Goal: Task Accomplishment & Management: Use online tool/utility

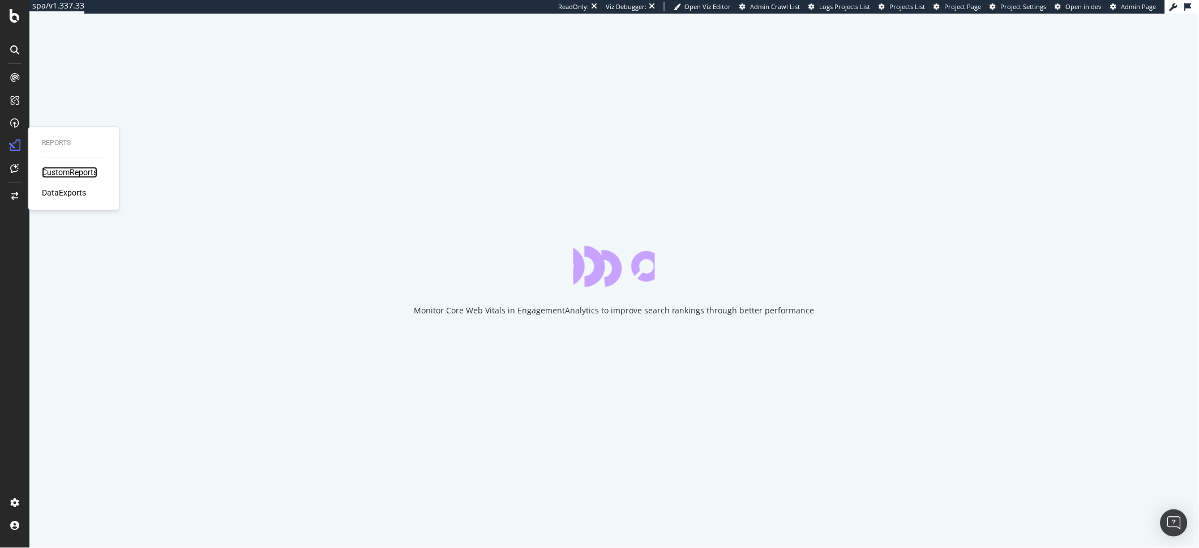
click at [57, 170] on div "CustomReports" at bounding box center [69, 172] width 55 height 11
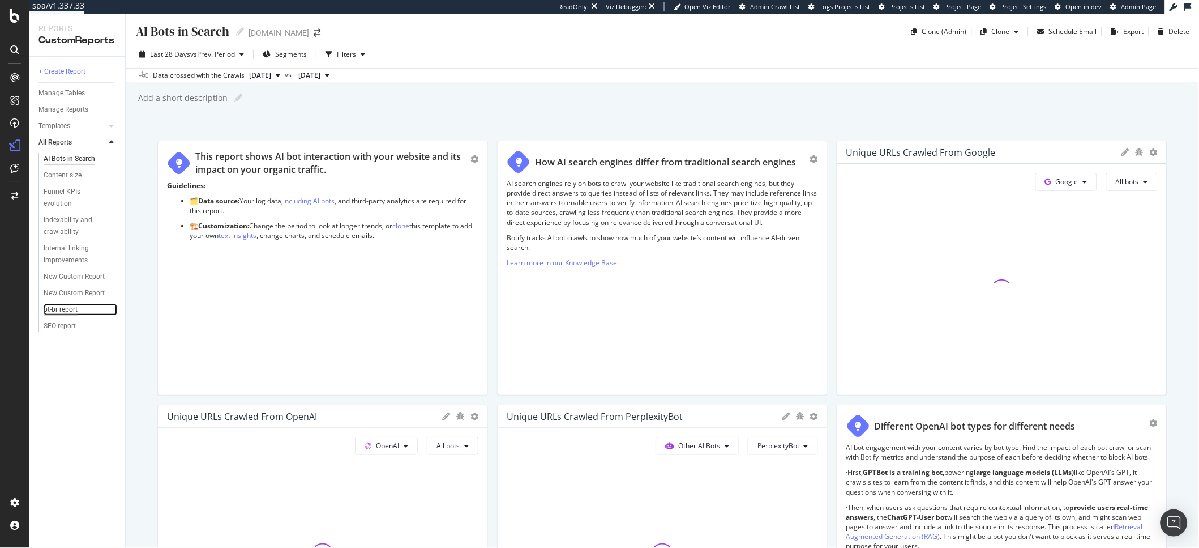
click at [65, 307] on div "pt-br report" at bounding box center [61, 310] width 34 height 12
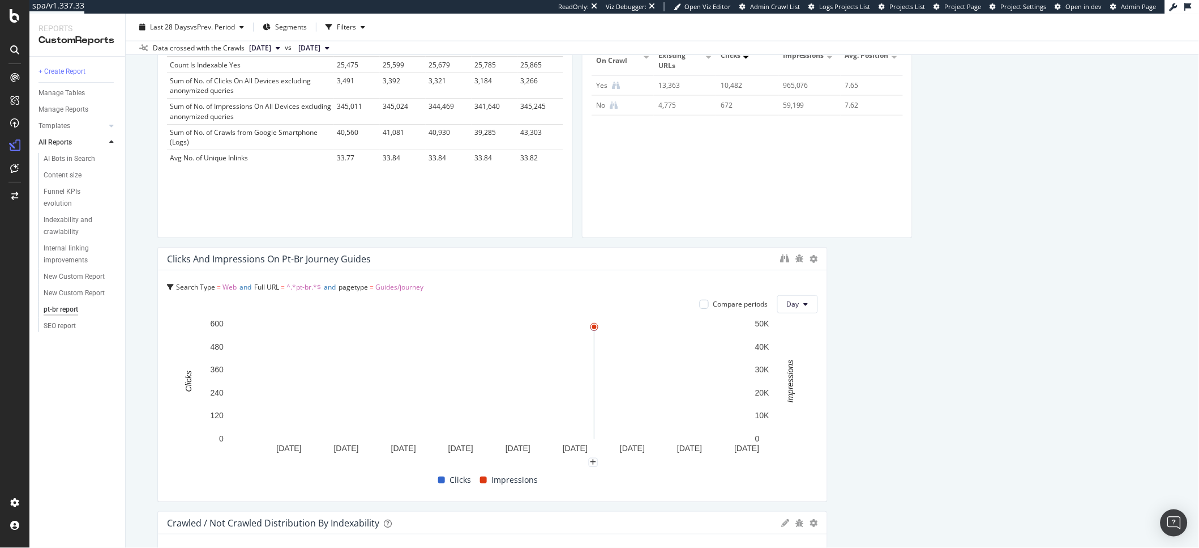
scroll to position [408, 0]
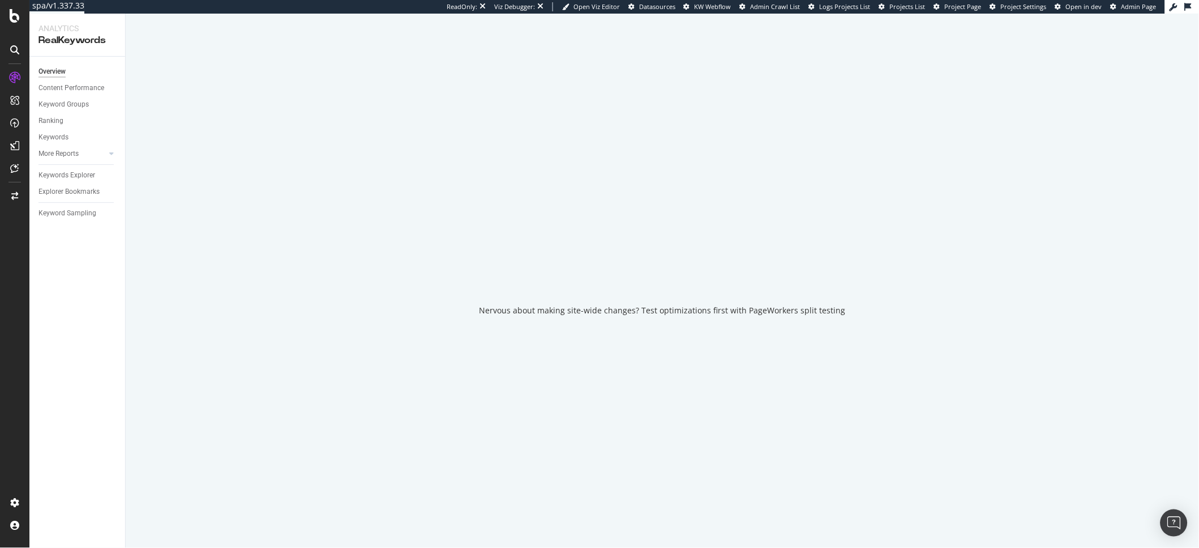
click at [76, 167] on div "Keywords Explorer" at bounding box center [82, 175] width 87 height 16
click at [71, 176] on div "Keywords Explorer" at bounding box center [67, 175] width 57 height 12
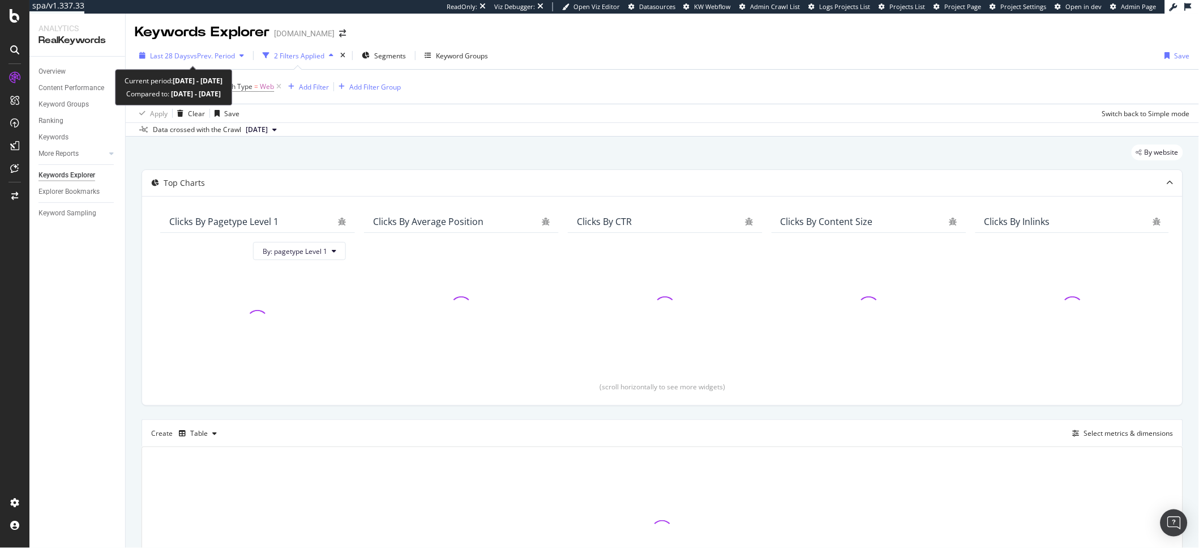
click at [185, 59] on span "Last 28 Days" at bounding box center [170, 56] width 40 height 10
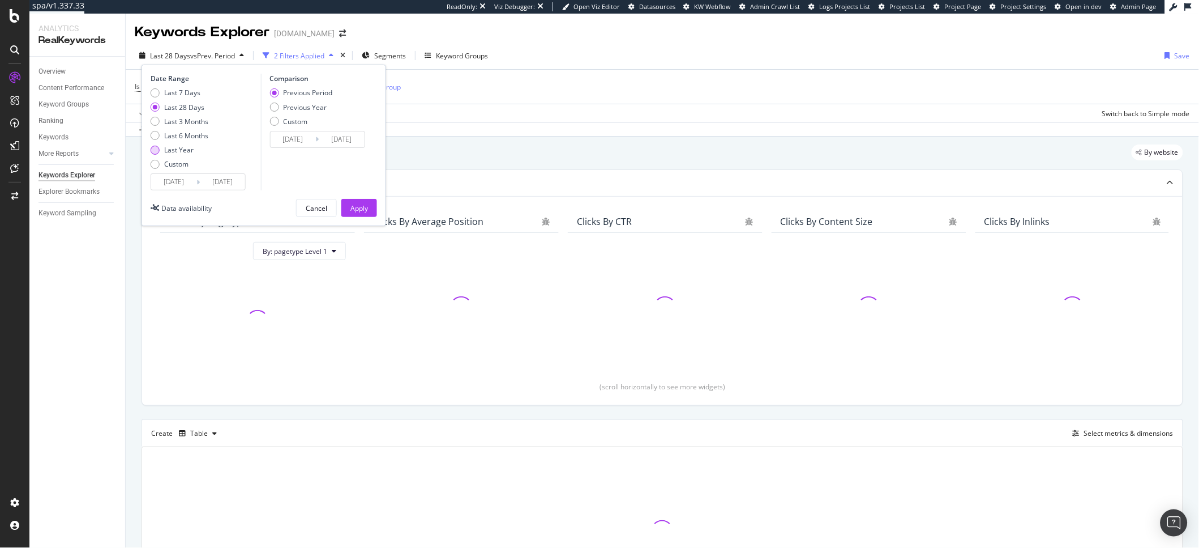
click at [186, 153] on div "Last Year" at bounding box center [178, 150] width 29 height 10
type input "2024/09/16"
type input "2023/09/17"
type input "2024/09/15"
click at [364, 209] on div "Apply" at bounding box center [360, 208] width 18 height 10
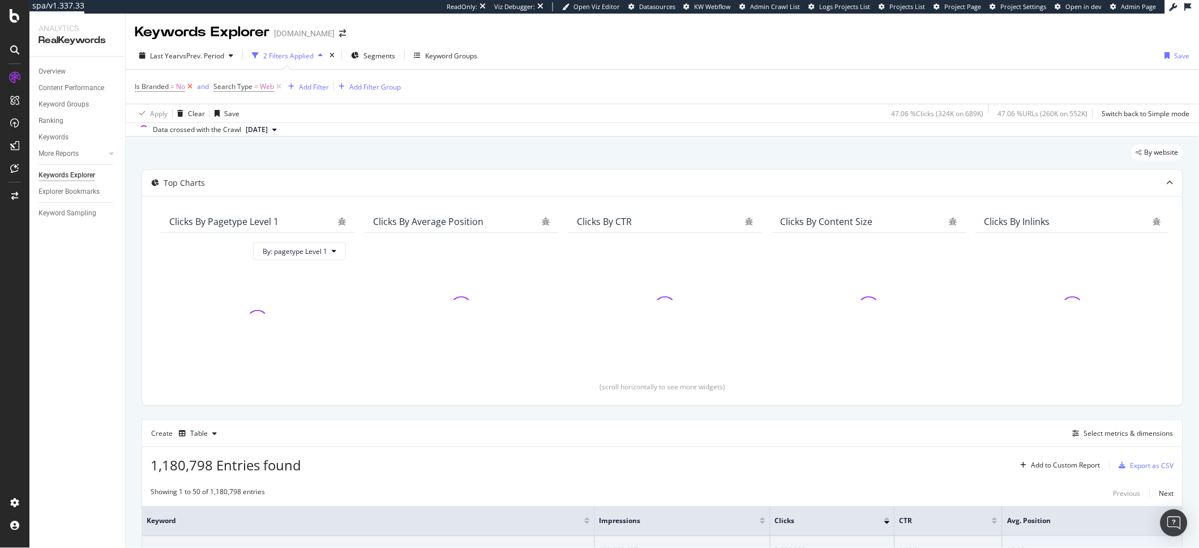
click at [190, 91] on icon at bounding box center [190, 86] width 10 height 11
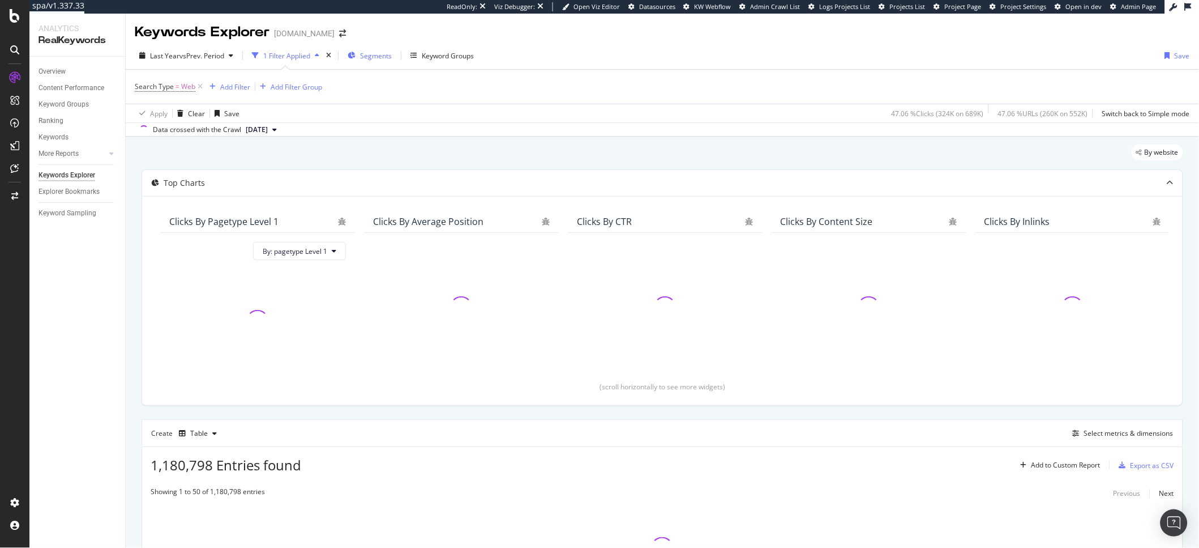
click at [365, 54] on span "Segments" at bounding box center [376, 56] width 32 height 10
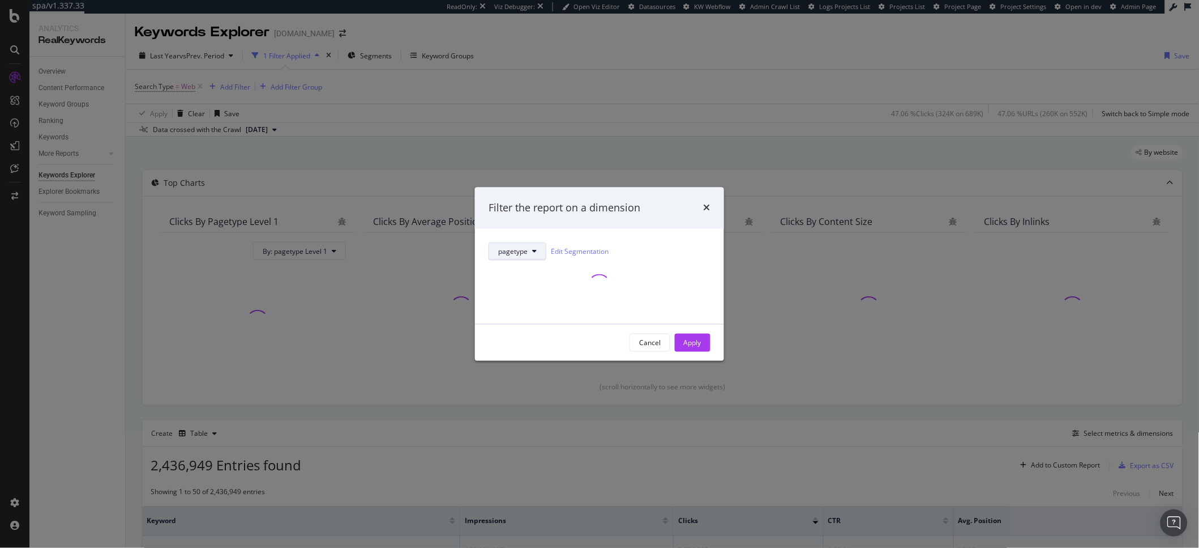
click at [502, 252] on span "pagetype" at bounding box center [512, 251] width 29 height 10
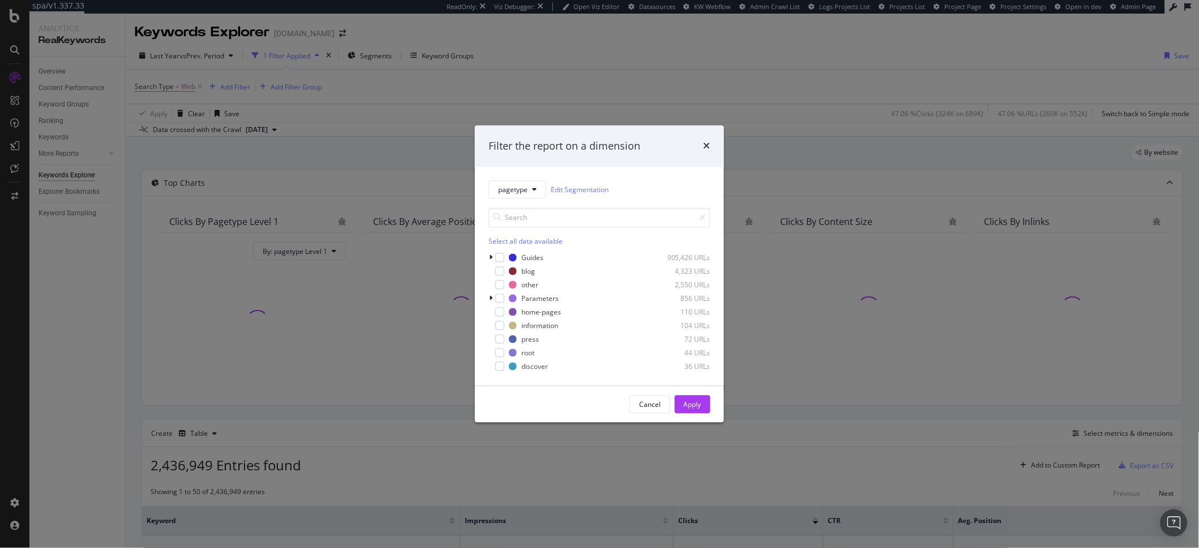
click at [690, 193] on div "pagetype Edit Segmentation" at bounding box center [600, 190] width 222 height 18
click at [489, 255] on icon "modal" at bounding box center [490, 257] width 3 height 7
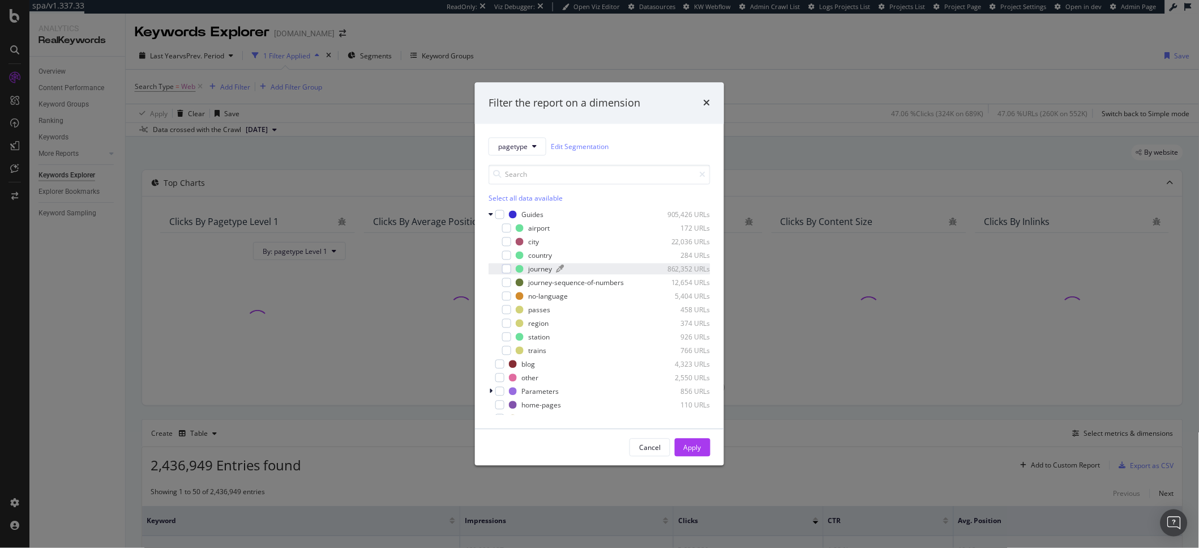
click at [544, 268] on div "journey" at bounding box center [540, 269] width 24 height 10
click at [690, 450] on div "Apply" at bounding box center [693, 447] width 18 height 10
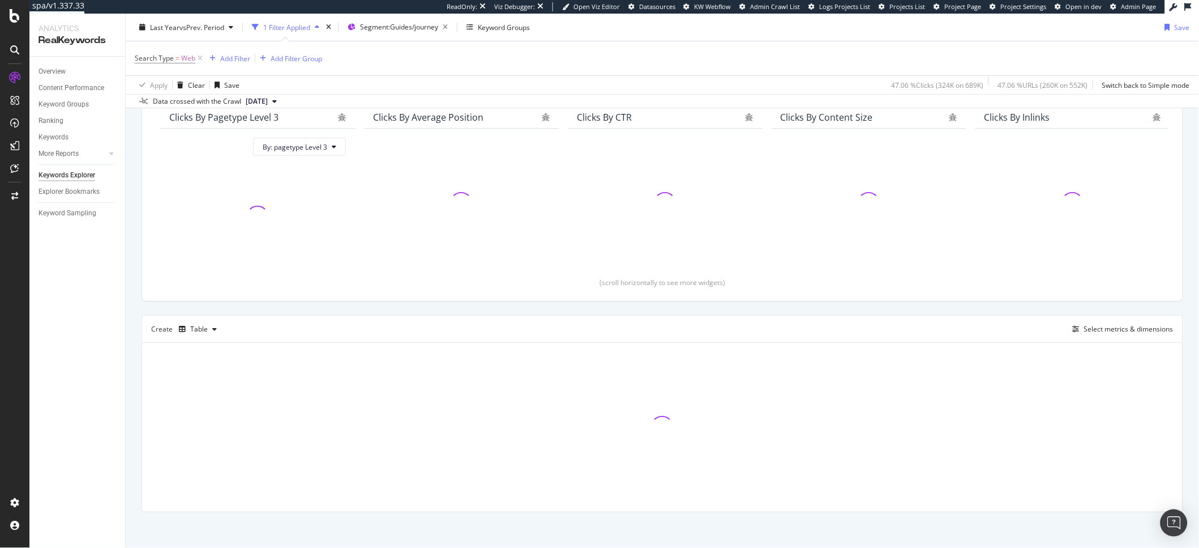
scroll to position [109, 0]
click at [934, 546] on div "By URL Top Charts Clicks By pagetype Level 3 By: pagetype Level 3 Clicks By Ave…" at bounding box center [663, 287] width 1074 height 519
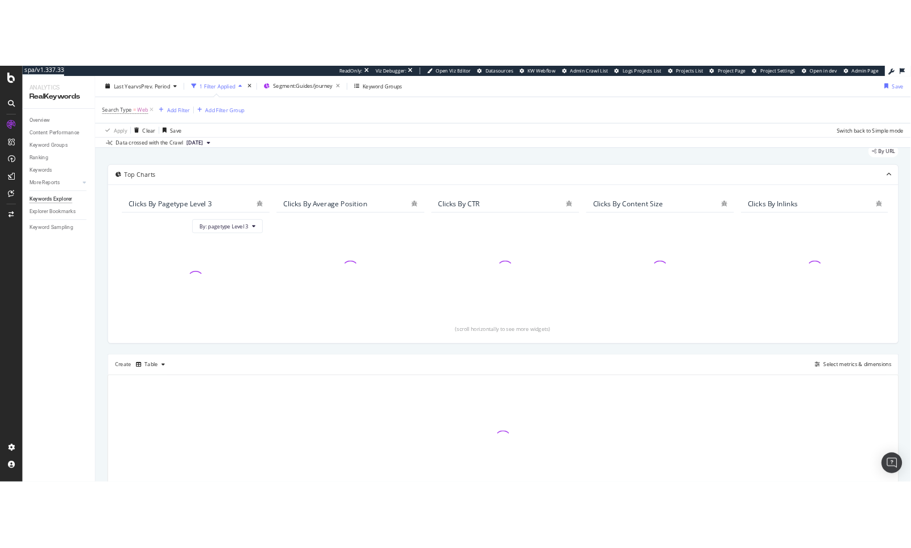
scroll to position [109, 0]
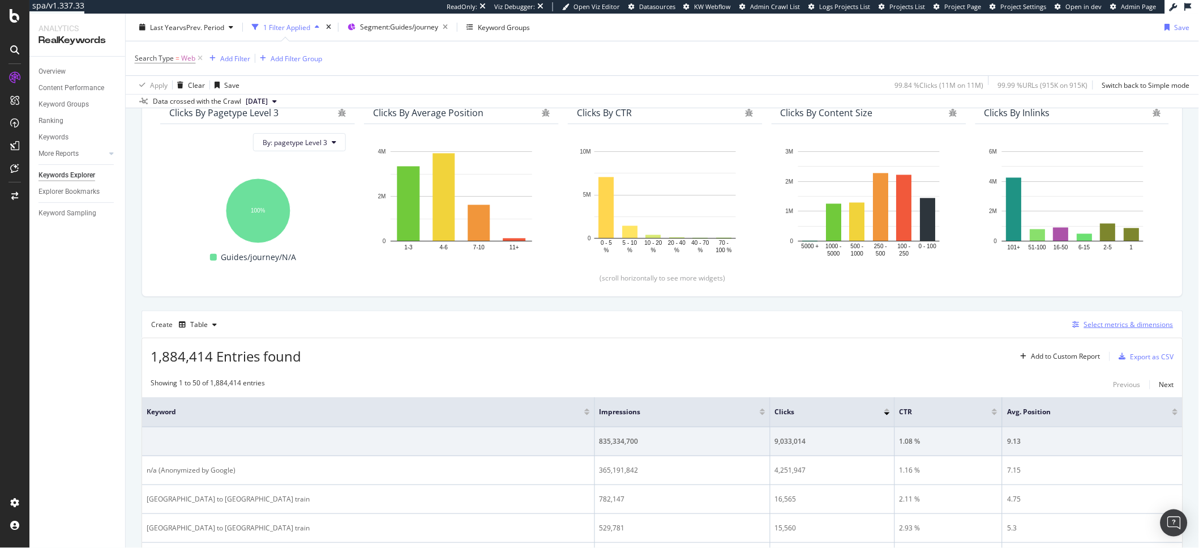
click at [1088, 323] on div "Select metrics & dimensions" at bounding box center [1128, 324] width 89 height 10
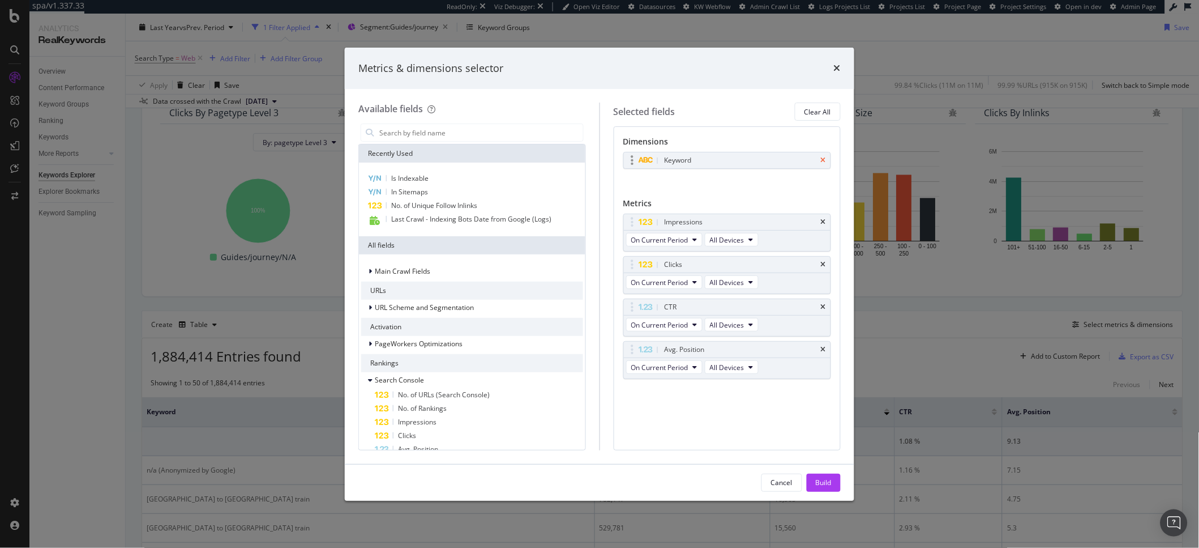
click at [824, 158] on icon "times" at bounding box center [823, 160] width 5 height 7
click at [451, 132] on input "modal" at bounding box center [480, 132] width 205 height 17
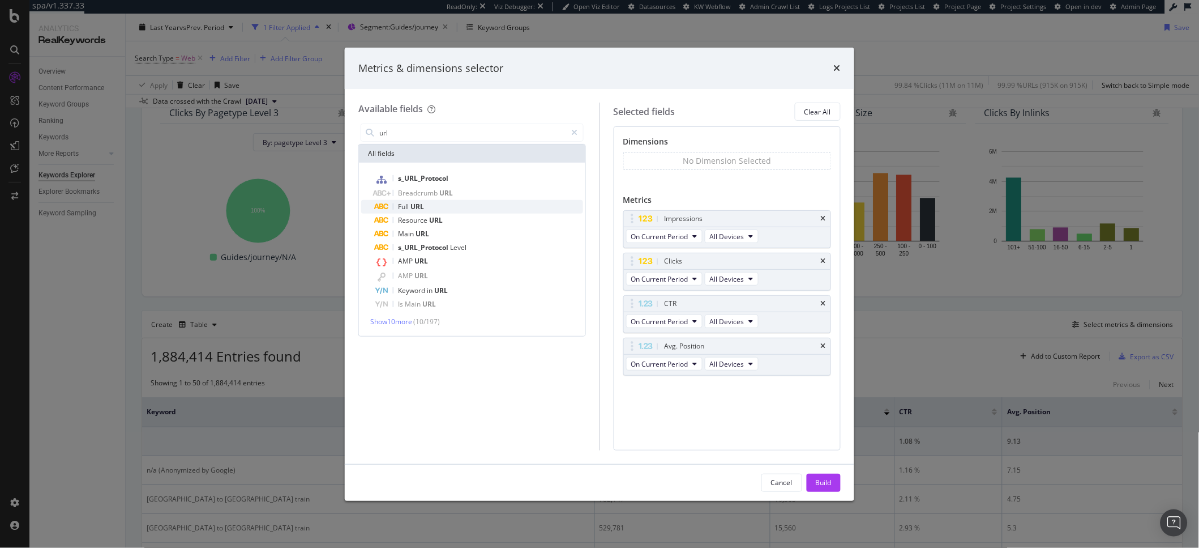
click at [418, 209] on span "URL" at bounding box center [418, 207] width 14 height 10
drag, startPoint x: 630, startPoint y: 269, endPoint x: 627, endPoint y: 225, distance: 43.7
click at [627, 225] on body "spa/v1.337.33 ReadOnly: Viz Debugger: Open Viz Editor Datasources KW Webflow Ad…" at bounding box center [599, 274] width 1199 height 548
click at [439, 138] on input "url" at bounding box center [472, 132] width 189 height 17
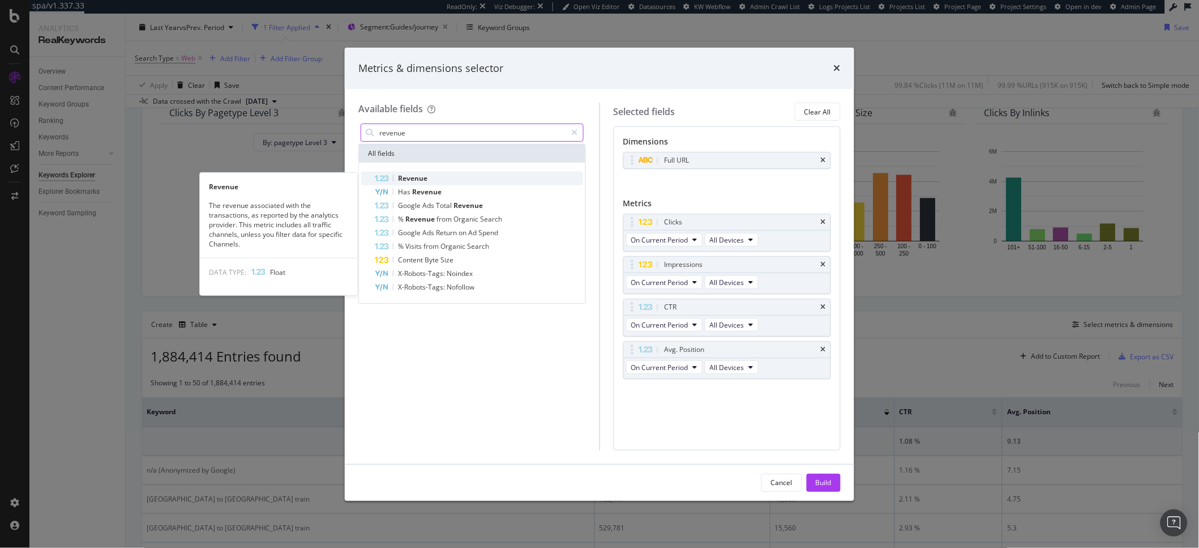
type input "revenue"
click at [443, 177] on div "Revenue" at bounding box center [479, 179] width 208 height 14
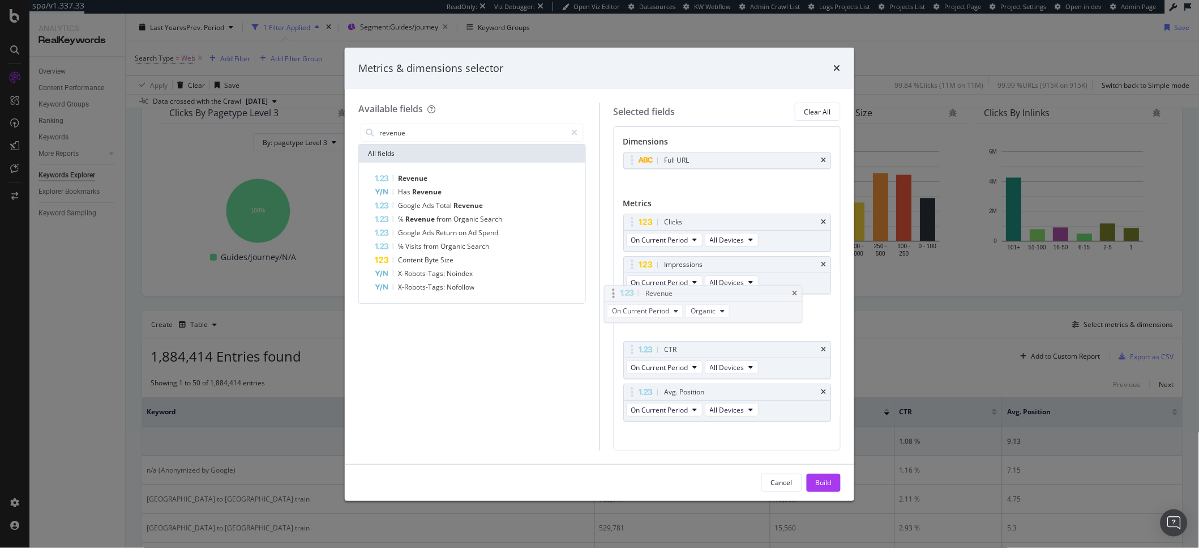
drag, startPoint x: 633, startPoint y: 393, endPoint x: 651, endPoint y: 313, distance: 82.0
click at [651, 313] on body "spa/v1.337.33 ReadOnly: Viz Debugger: Open Viz Editor Datasources KW Webflow Ad…" at bounding box center [599, 274] width 1199 height 548
click at [821, 351] on icon "times" at bounding box center [823, 349] width 5 height 7
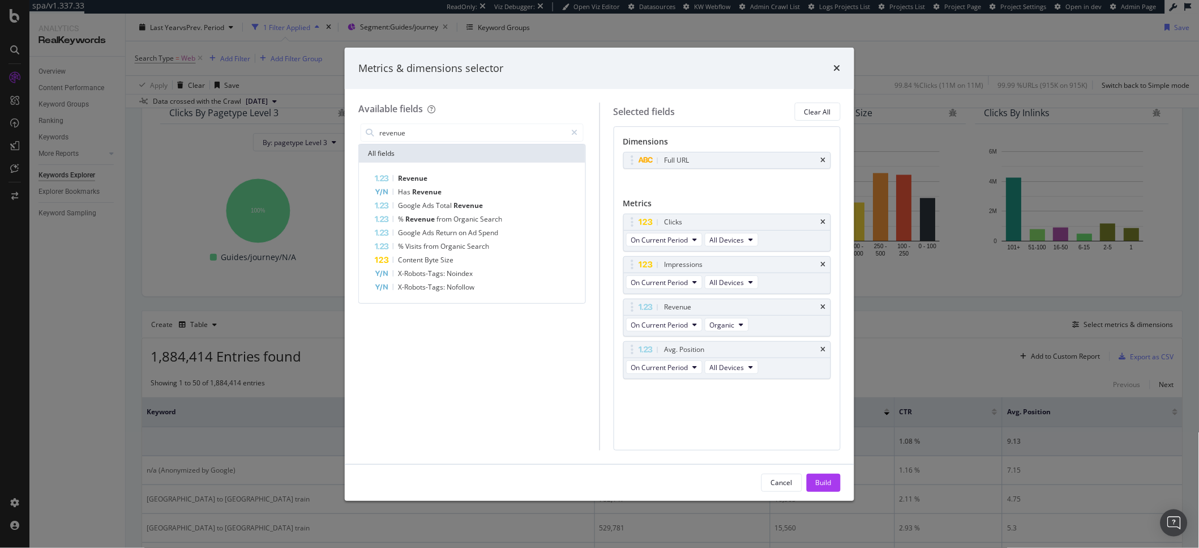
click at [811, 351] on div "Avg. Position" at bounding box center [741, 349] width 157 height 11
click at [826, 351] on div "Avg. Position" at bounding box center [727, 349] width 207 height 16
click at [823, 351] on icon "times" at bounding box center [823, 349] width 5 height 7
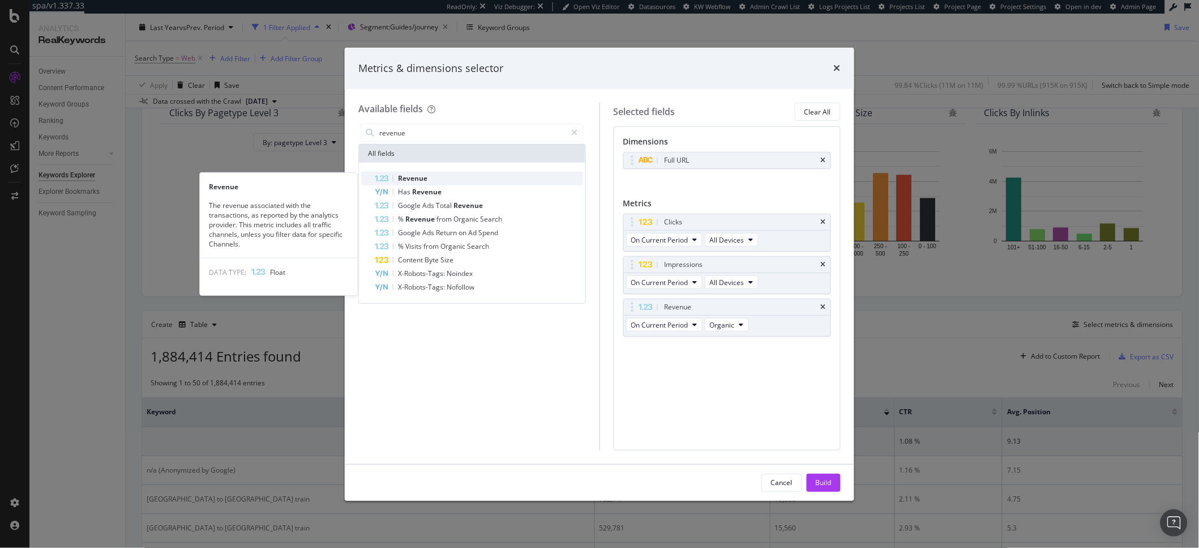
click at [437, 179] on div "Revenue" at bounding box center [479, 179] width 208 height 14
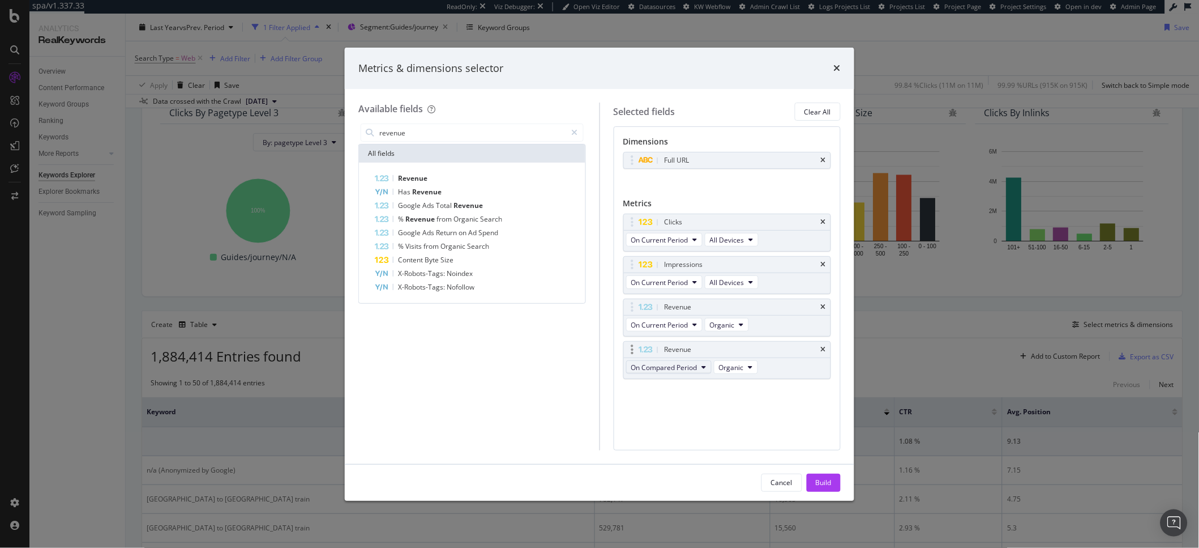
click at [672, 364] on span "On Compared Period" at bounding box center [664, 367] width 66 height 10
click at [672, 385] on span "On Current Period" at bounding box center [690, 388] width 109 height 10
click at [727, 370] on span "From All Channels" at bounding box center [738, 367] width 57 height 10
click at [719, 413] on span "From All Channels" at bounding box center [745, 409] width 59 height 10
click at [433, 135] on input "revenue" at bounding box center [472, 132] width 189 height 17
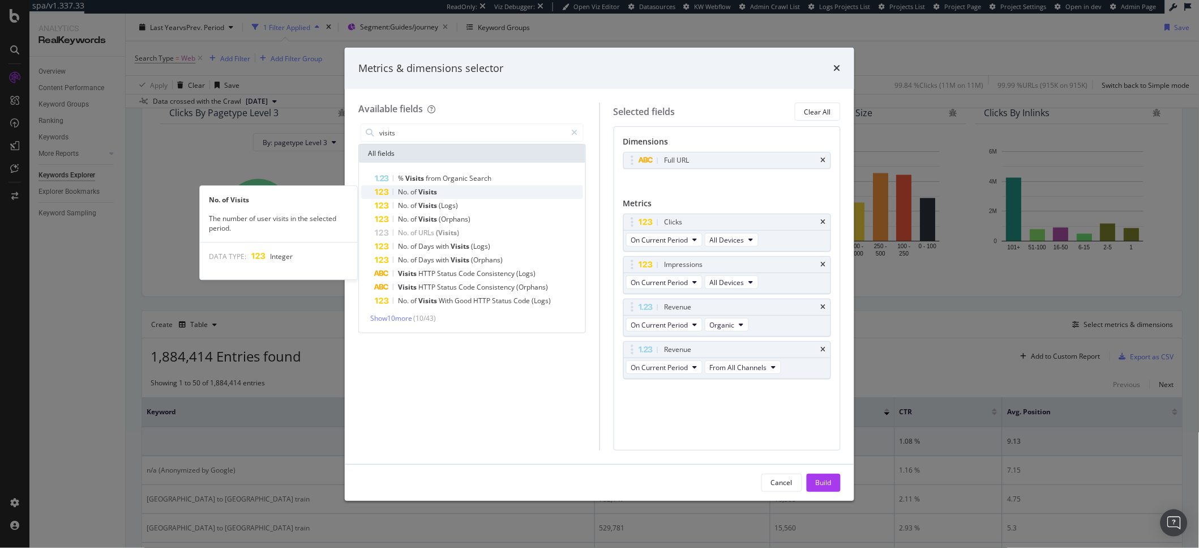
click at [448, 194] on div "No. of Visits" at bounding box center [479, 192] width 208 height 14
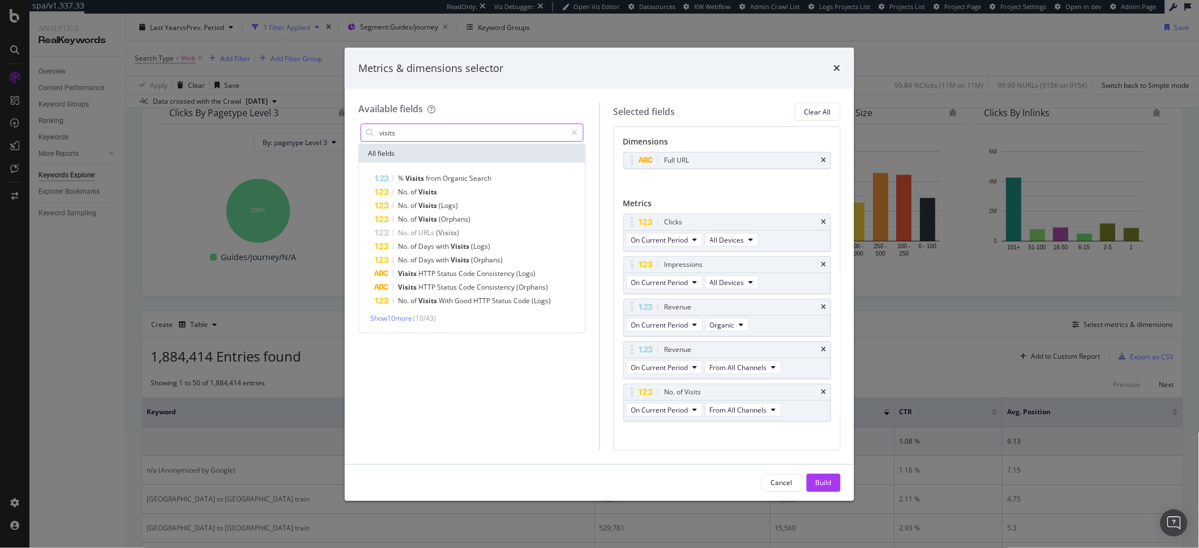
click at [429, 131] on input "visits" at bounding box center [472, 132] width 189 height 17
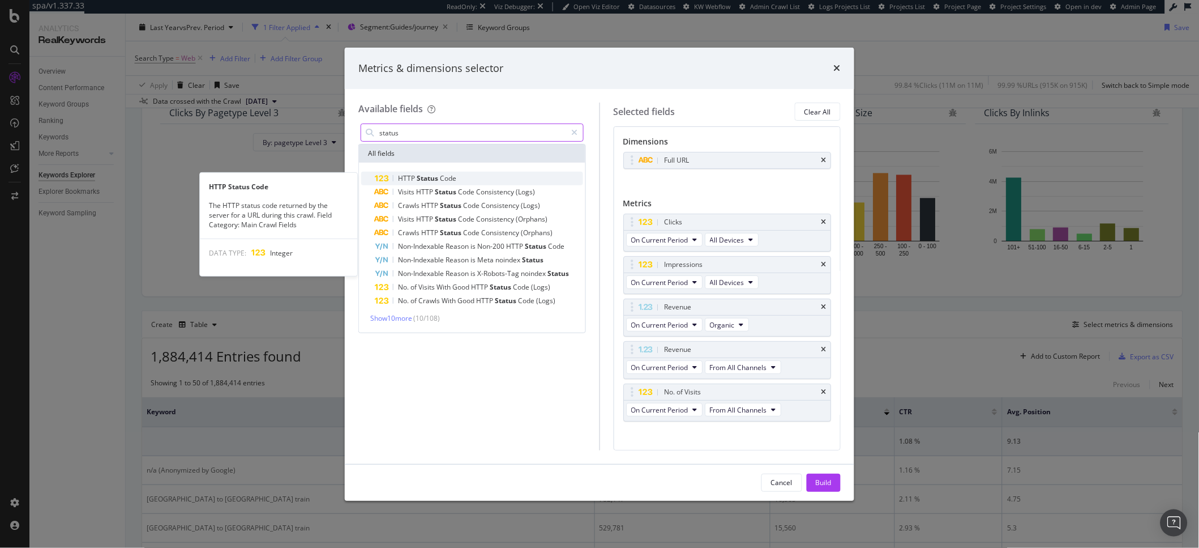
type input "status"
click at [478, 178] on div "HTTP Status Code" at bounding box center [479, 179] width 208 height 14
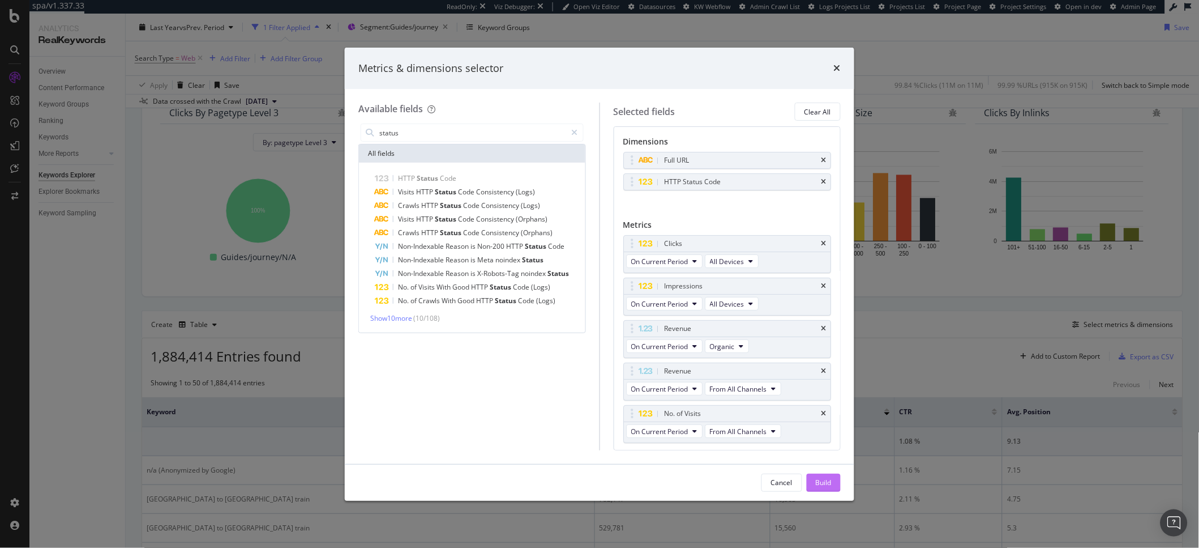
click at [819, 482] on div "Build" at bounding box center [824, 482] width 16 height 10
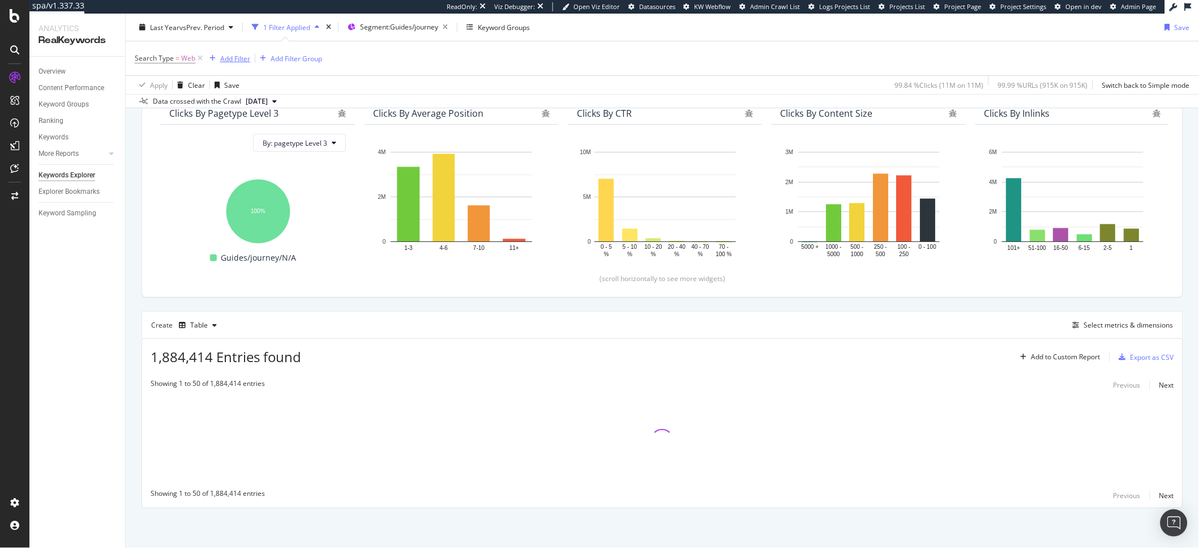
click at [225, 62] on div "Add Filter" at bounding box center [235, 58] width 30 height 10
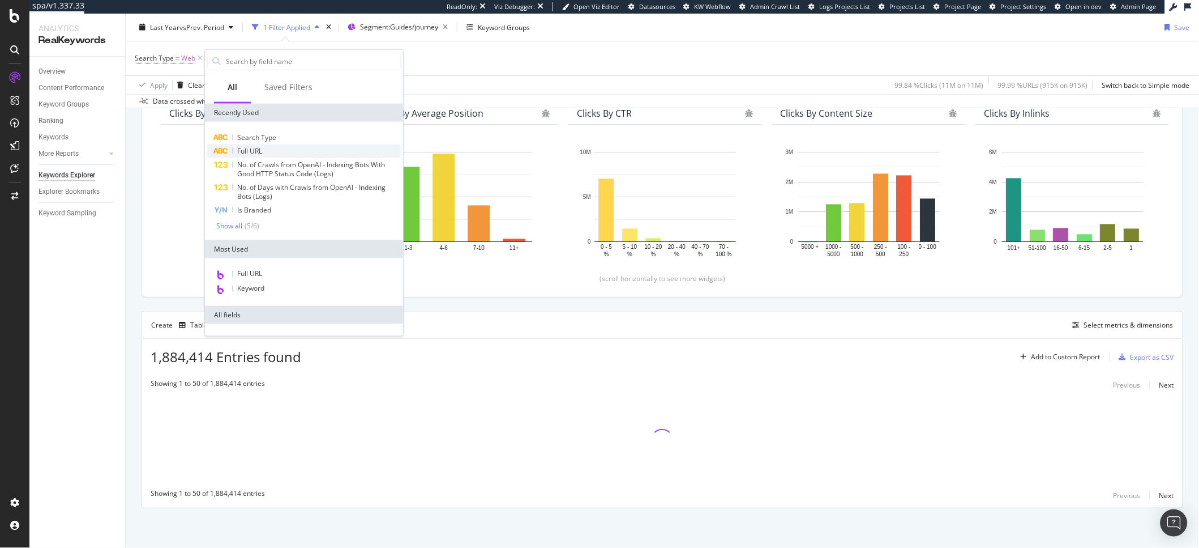
click at [273, 149] on div "Full URL" at bounding box center [304, 151] width 194 height 14
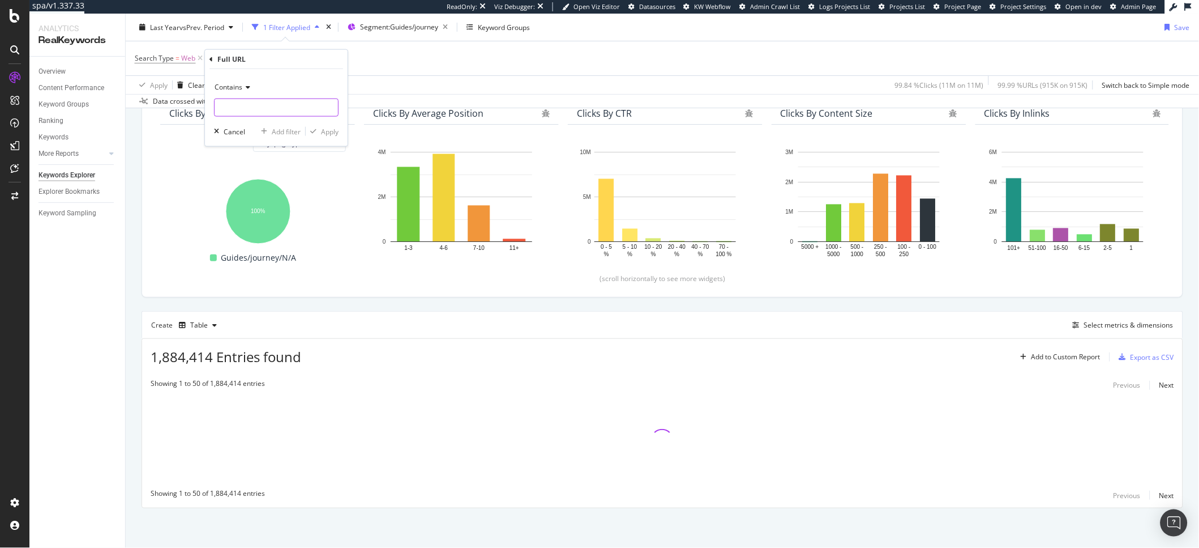
click at [250, 112] on input "text" at bounding box center [276, 108] width 123 height 18
type input "/en-us/"
click at [326, 130] on div "Apply" at bounding box center [330, 131] width 18 height 10
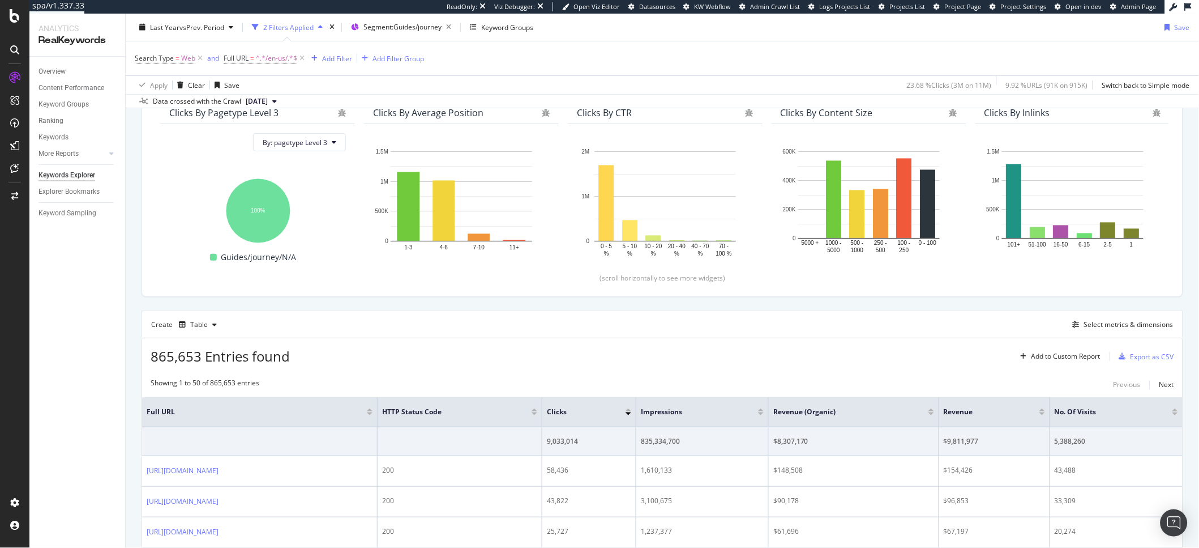
click at [764, 411] on div at bounding box center [761, 409] width 6 height 3
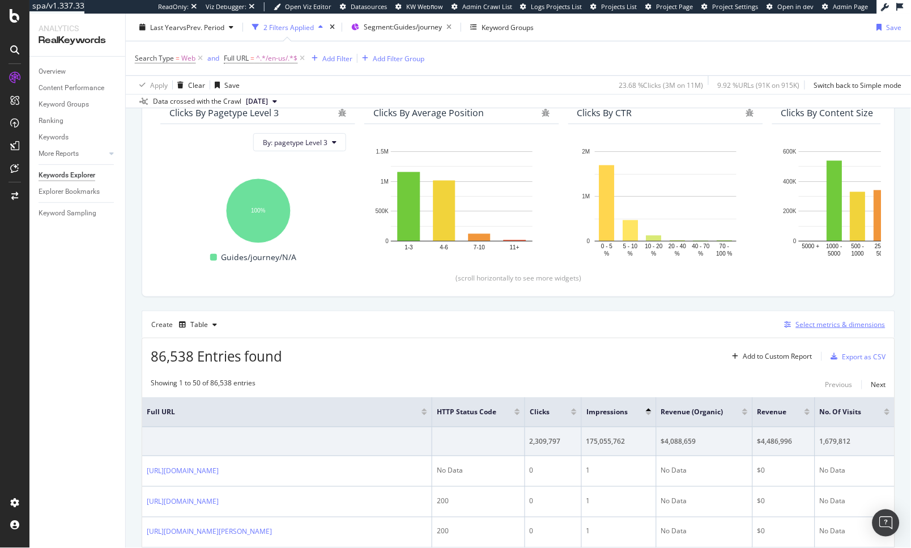
click at [830, 324] on div "Select metrics & dimensions" at bounding box center [840, 324] width 89 height 10
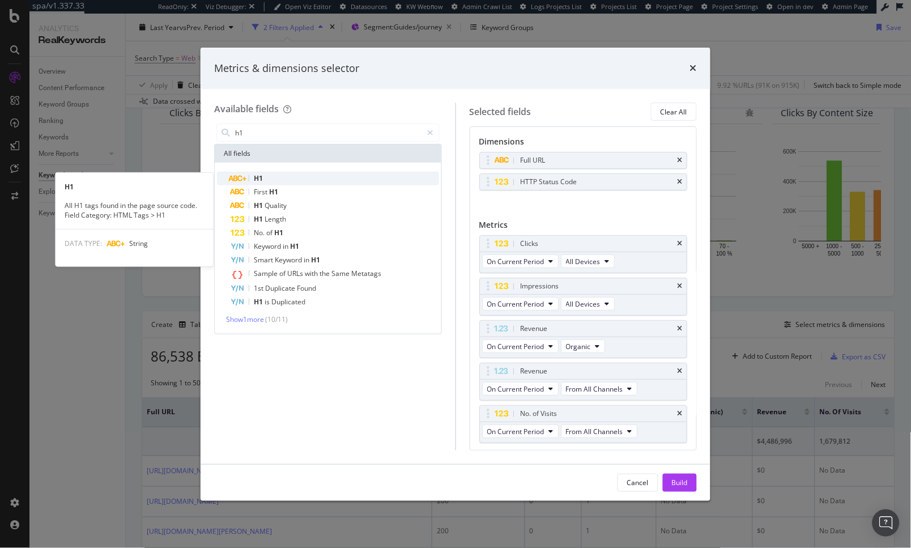
type input "h1"
click at [268, 181] on div "H1" at bounding box center [334, 179] width 208 height 14
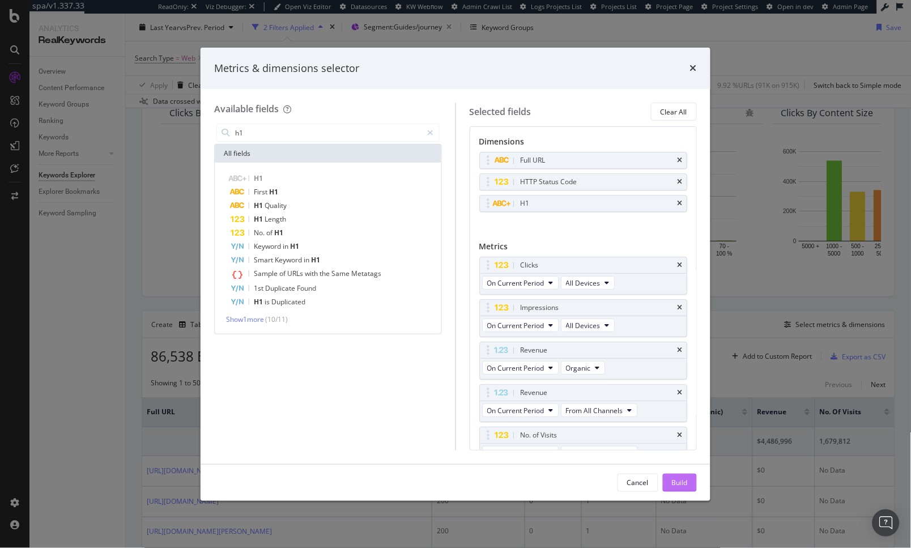
click at [674, 480] on div "Build" at bounding box center [680, 482] width 16 height 10
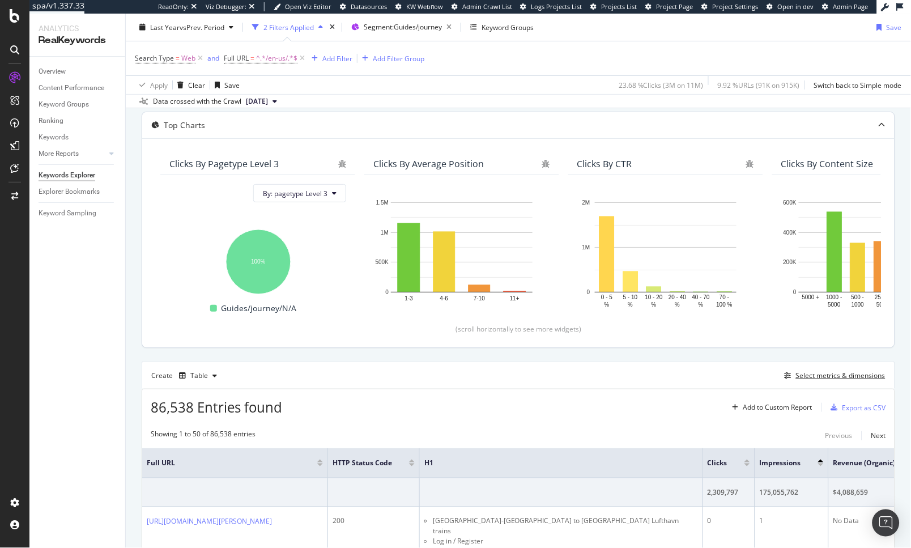
scroll to position [122, 0]
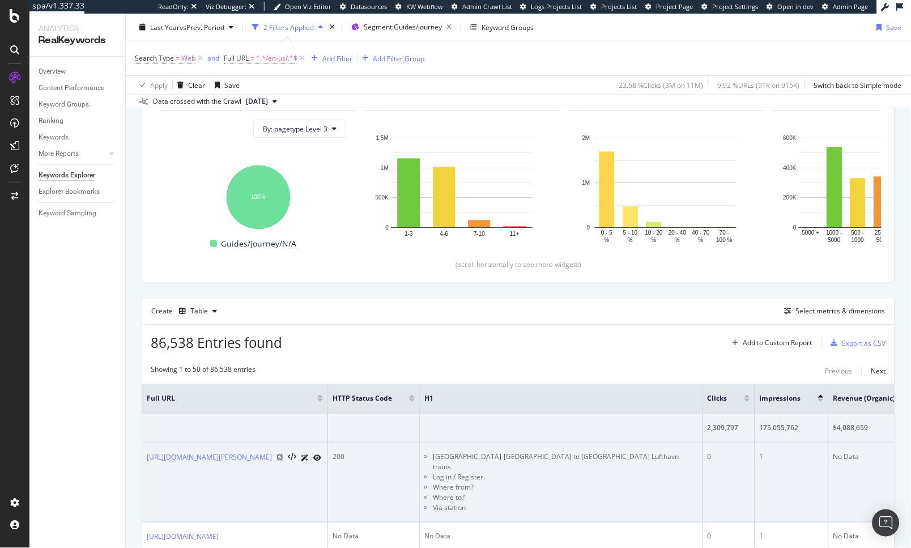
click at [283, 460] on icon at bounding box center [279, 457] width 7 height 7
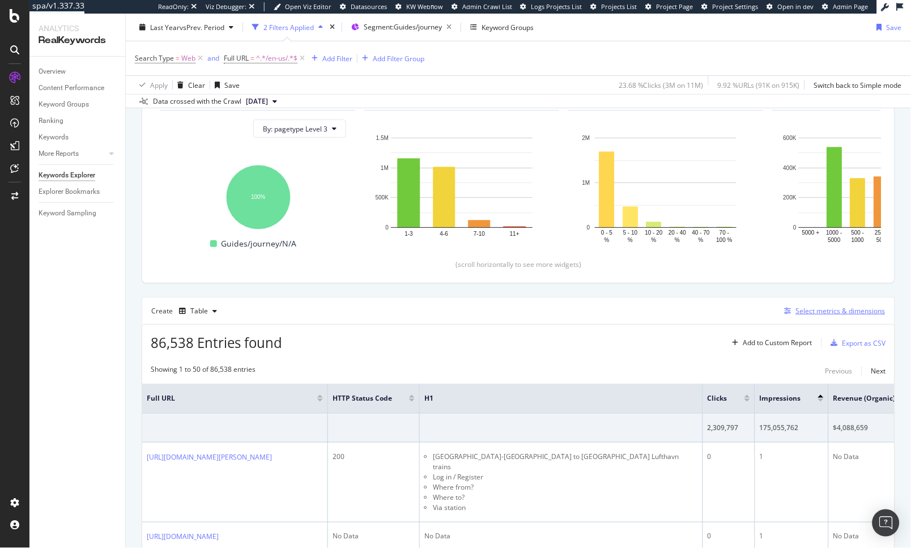
click at [817, 308] on div "Select metrics & dimensions" at bounding box center [840, 311] width 89 height 10
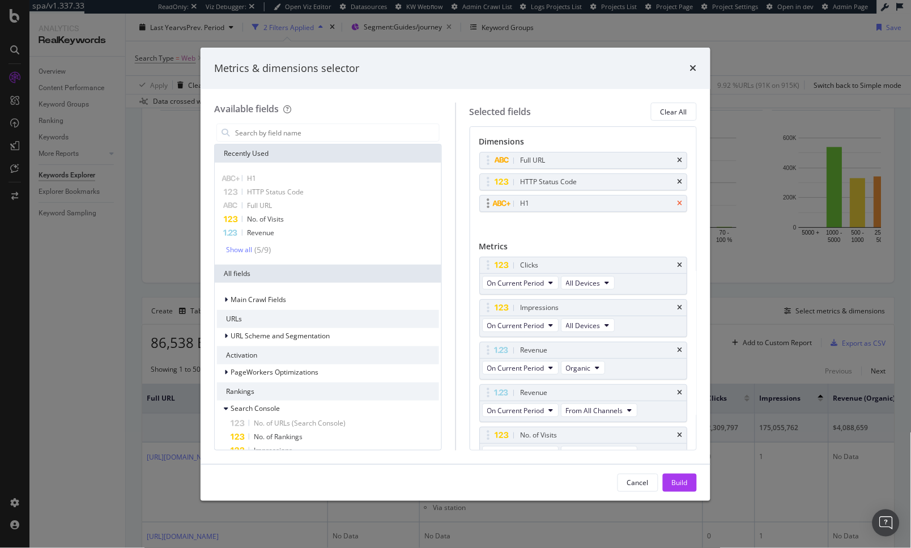
click at [677, 204] on icon "times" at bounding box center [679, 203] width 5 height 7
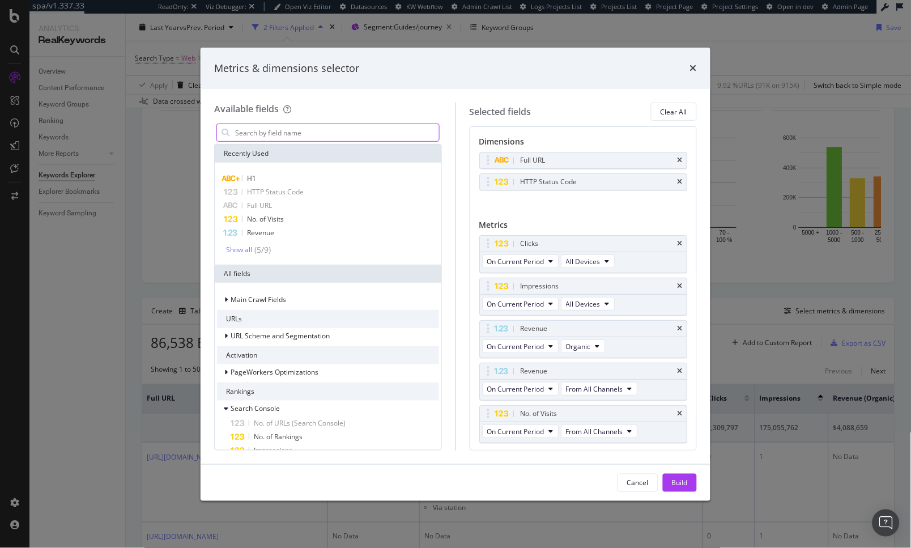
click at [306, 129] on input "modal" at bounding box center [336, 132] width 205 height 17
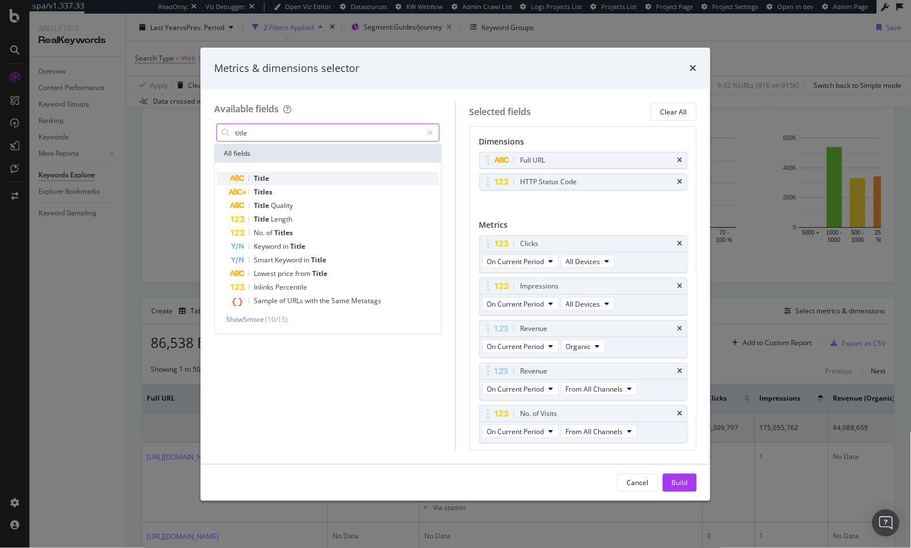
type input "title"
click at [285, 178] on div "Title" at bounding box center [334, 179] width 208 height 14
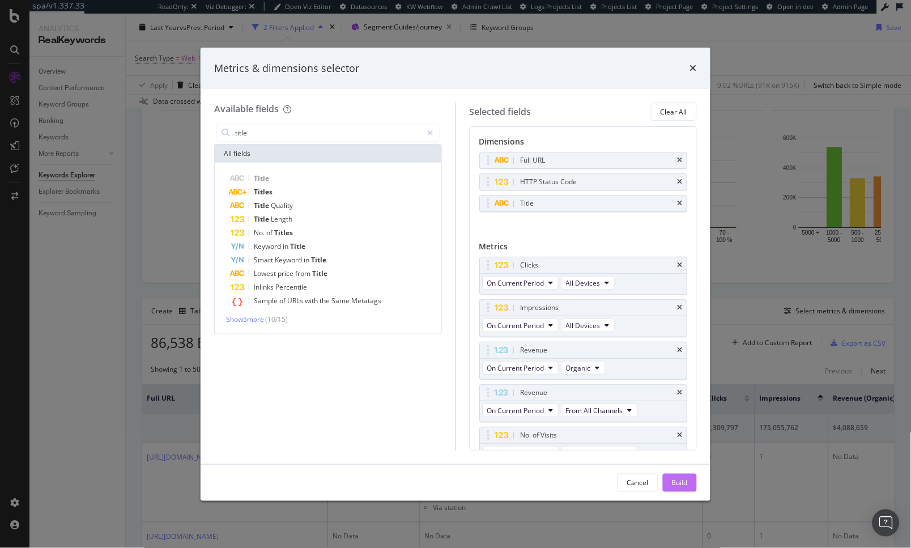
click at [682, 481] on div "Build" at bounding box center [680, 482] width 16 height 10
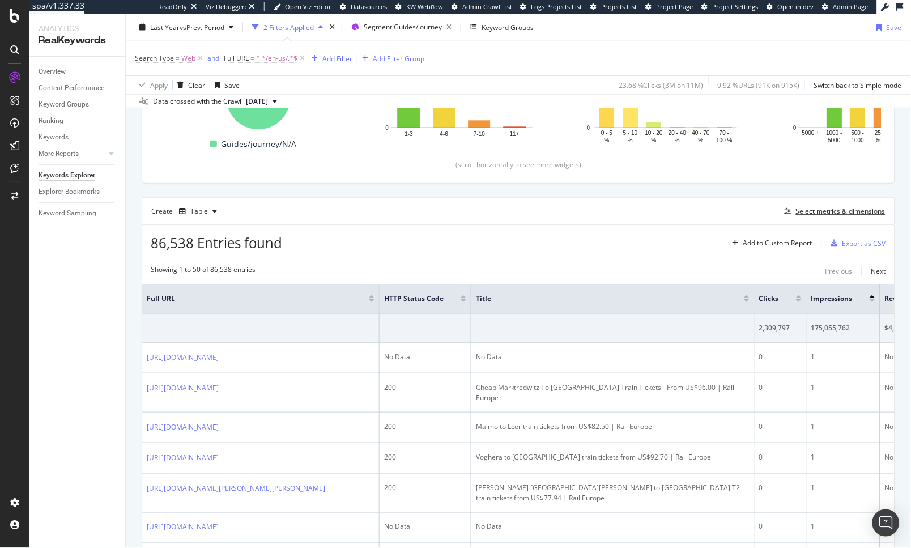
scroll to position [317, 0]
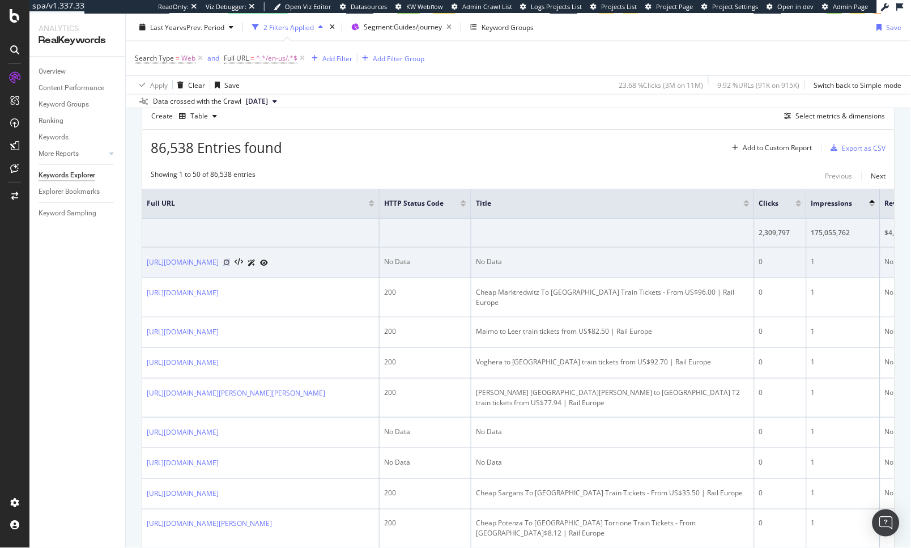
click at [230, 266] on icon at bounding box center [226, 262] width 7 height 7
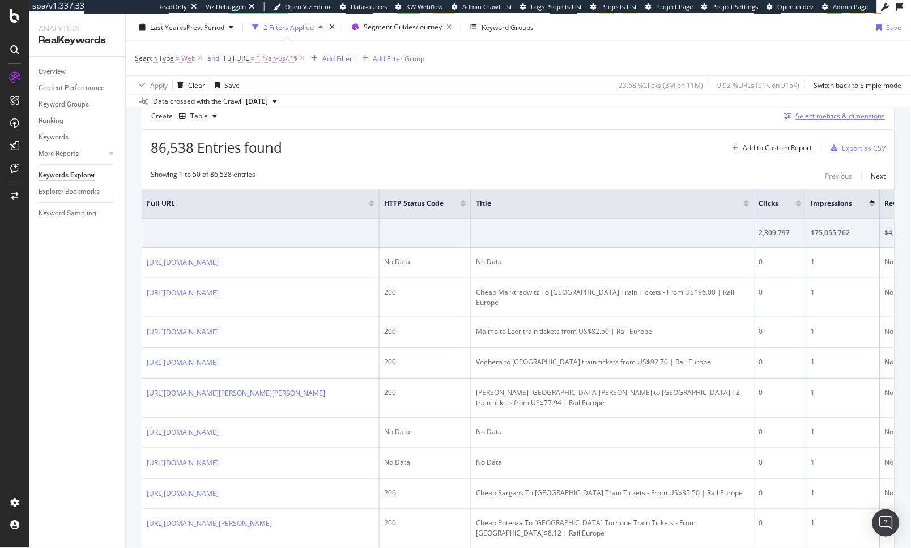
click at [829, 122] on div "Select metrics & dimensions" at bounding box center [832, 116] width 105 height 12
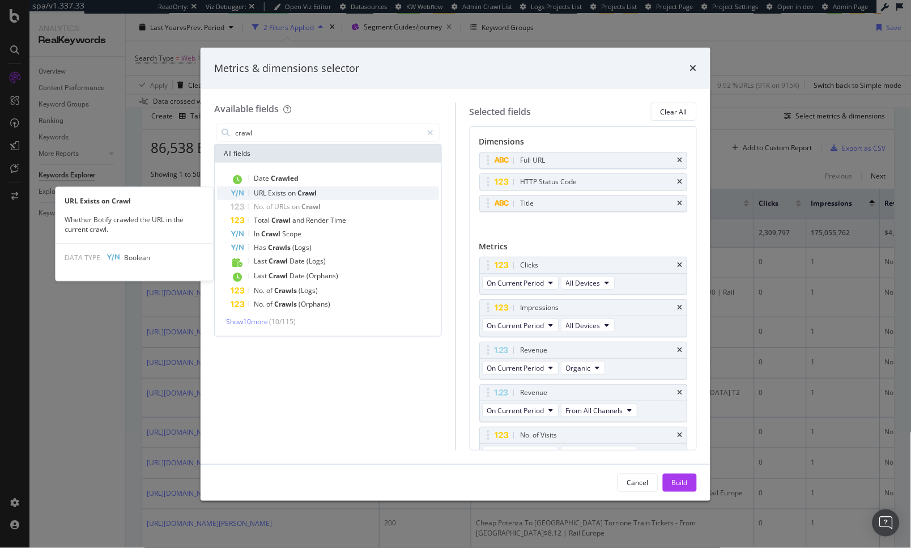
type input "crawl"
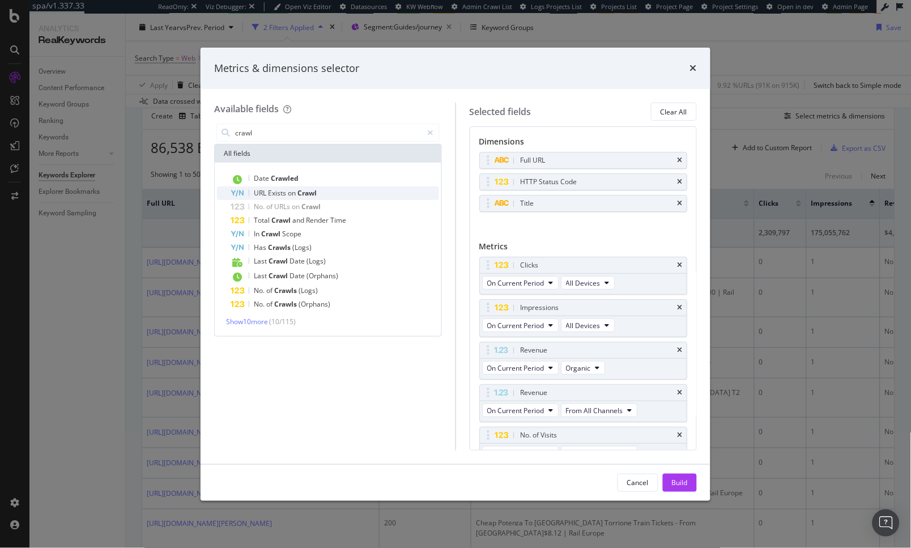
click at [330, 193] on div "URL Exists on Crawl" at bounding box center [334, 193] width 208 height 14
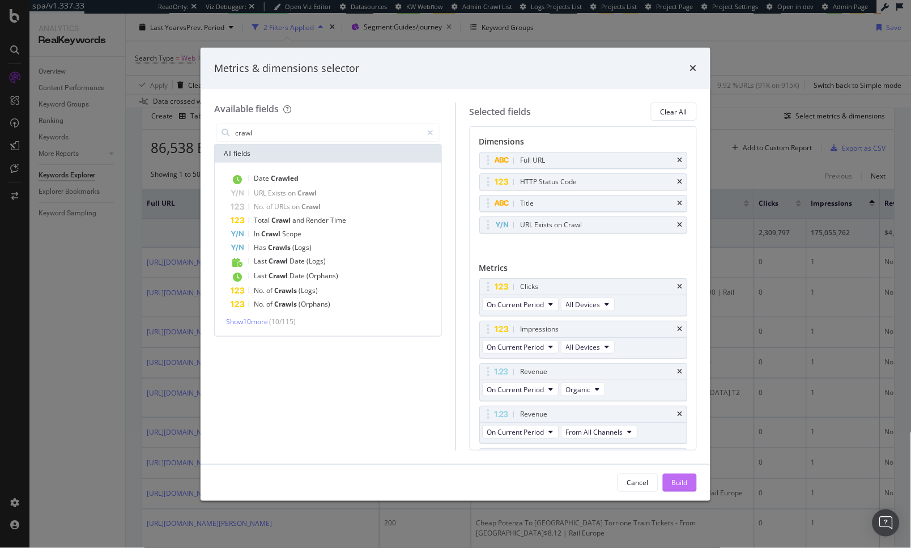
click at [686, 484] on div "Build" at bounding box center [680, 482] width 16 height 10
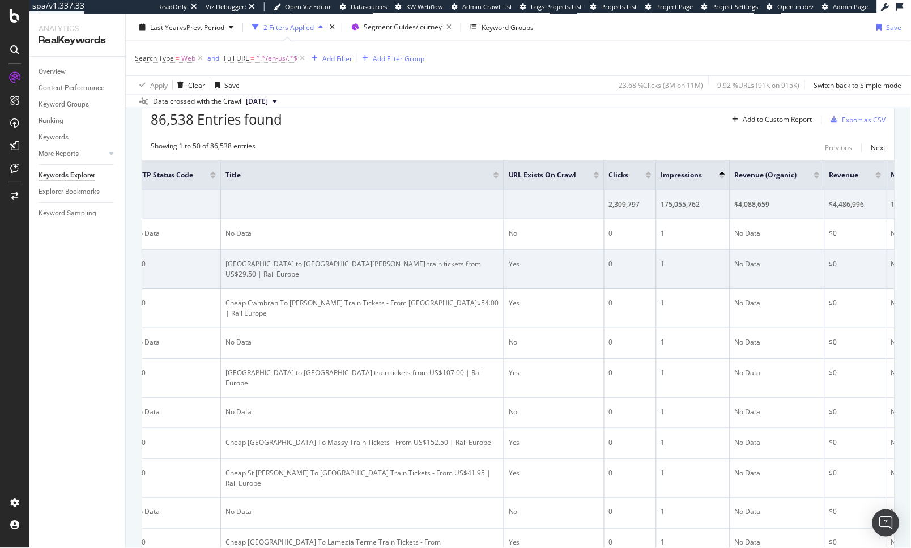
scroll to position [0, 365]
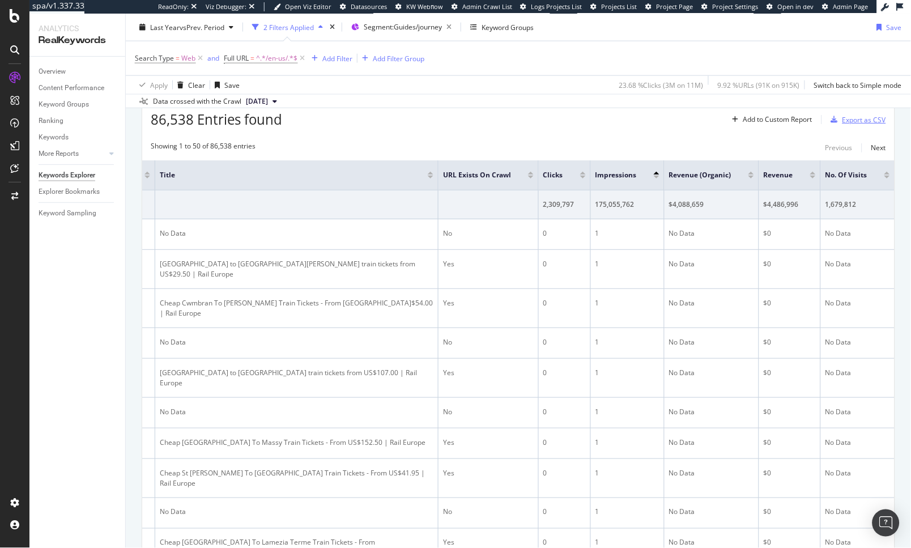
click at [844, 119] on div "Export as CSV" at bounding box center [864, 120] width 44 height 10
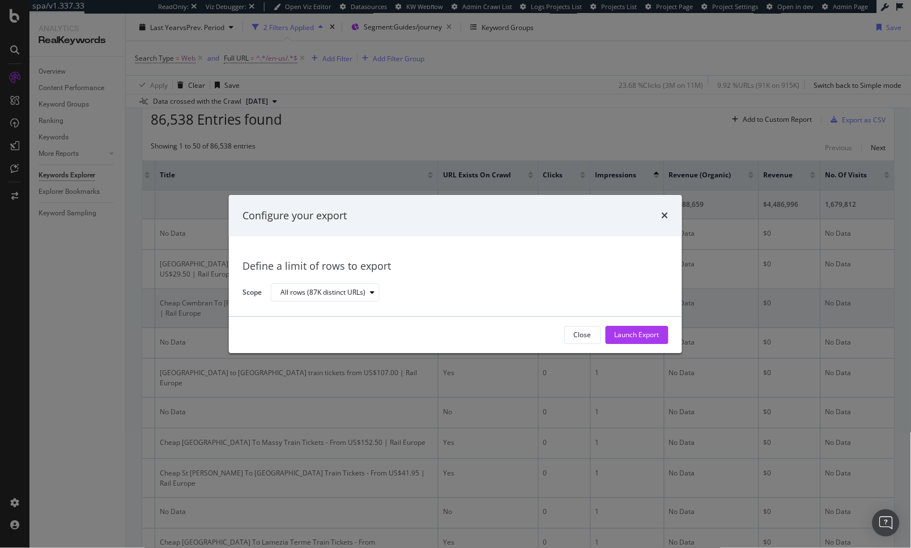
click at [663, 332] on button "Launch Export" at bounding box center [636, 335] width 63 height 18
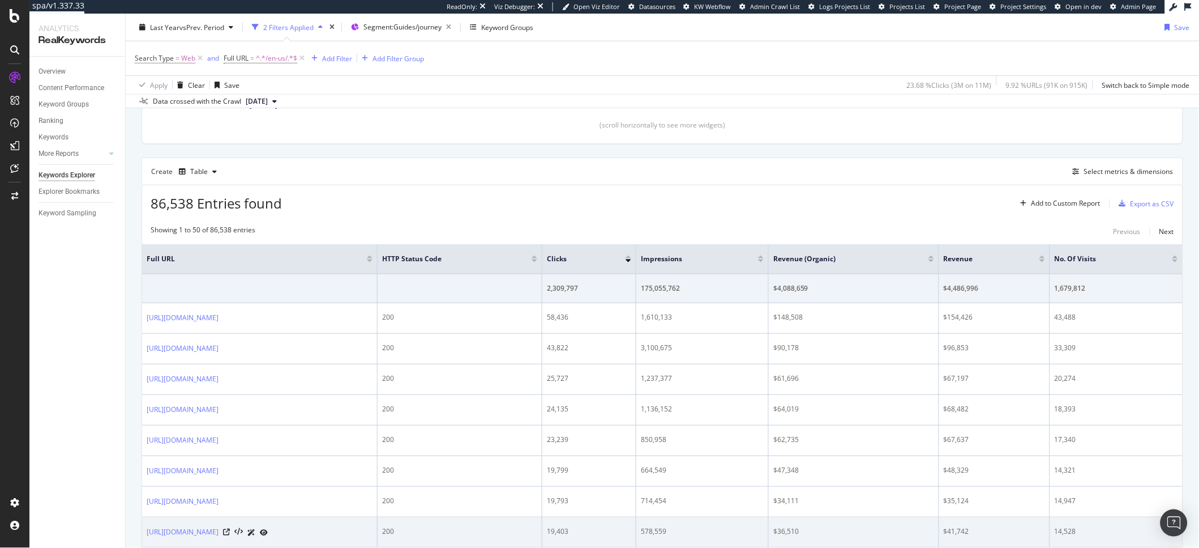
scroll to position [218, 0]
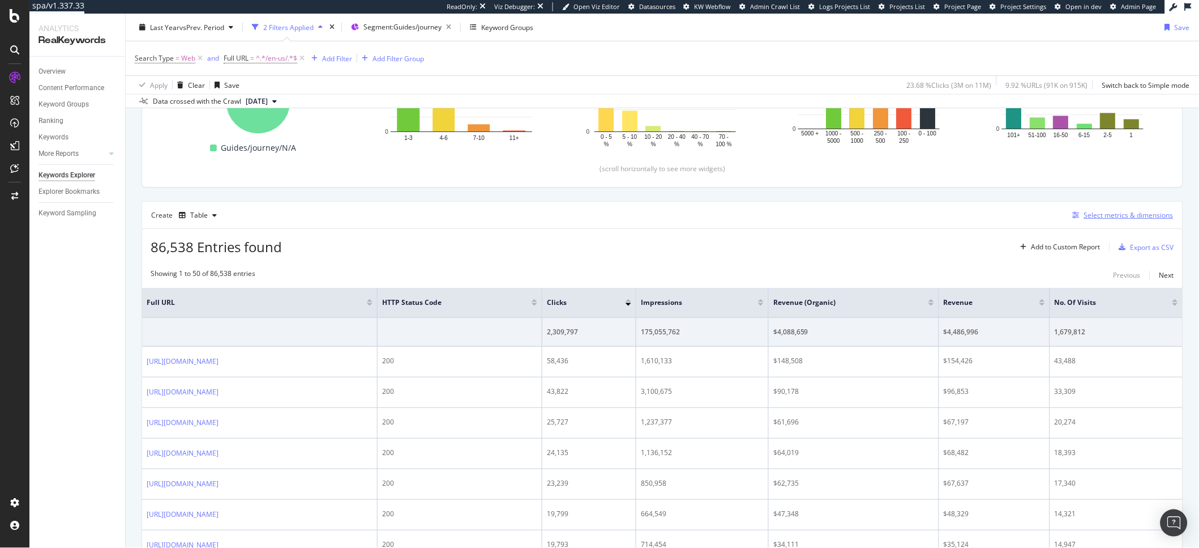
click at [1107, 217] on div "Select metrics & dimensions" at bounding box center [1128, 215] width 89 height 10
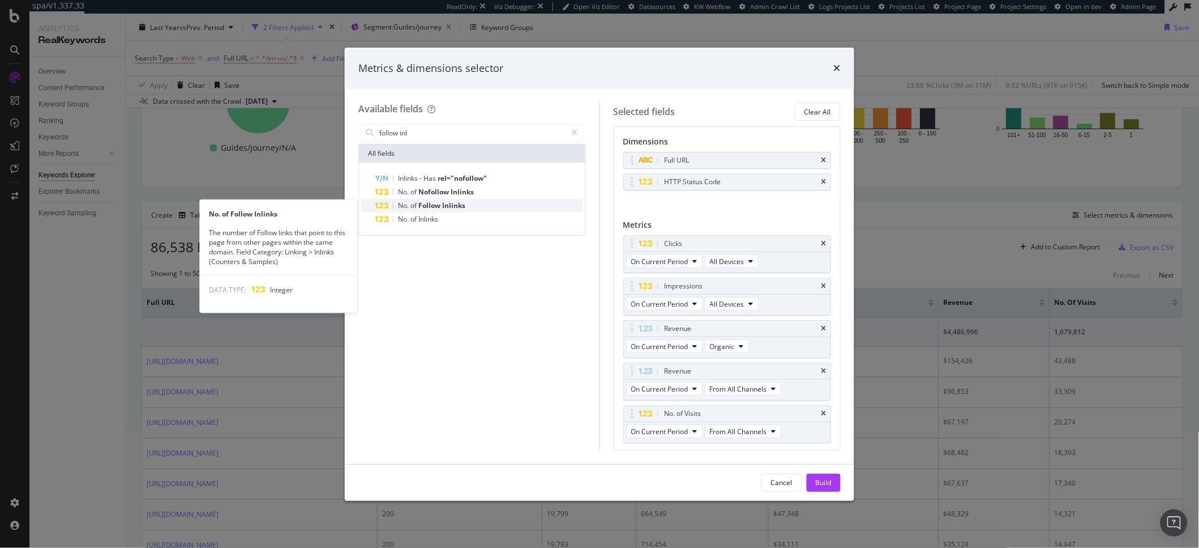
type input "follow inl"
click at [454, 208] on span "Inlinks" at bounding box center [453, 205] width 23 height 10
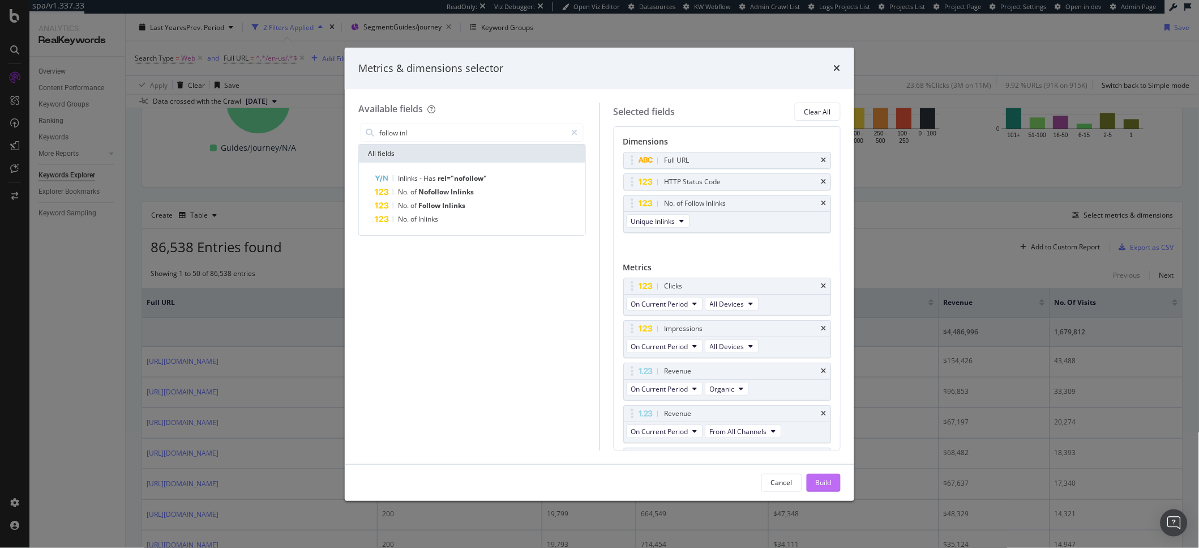
click at [826, 488] on div "Build" at bounding box center [824, 482] width 16 height 17
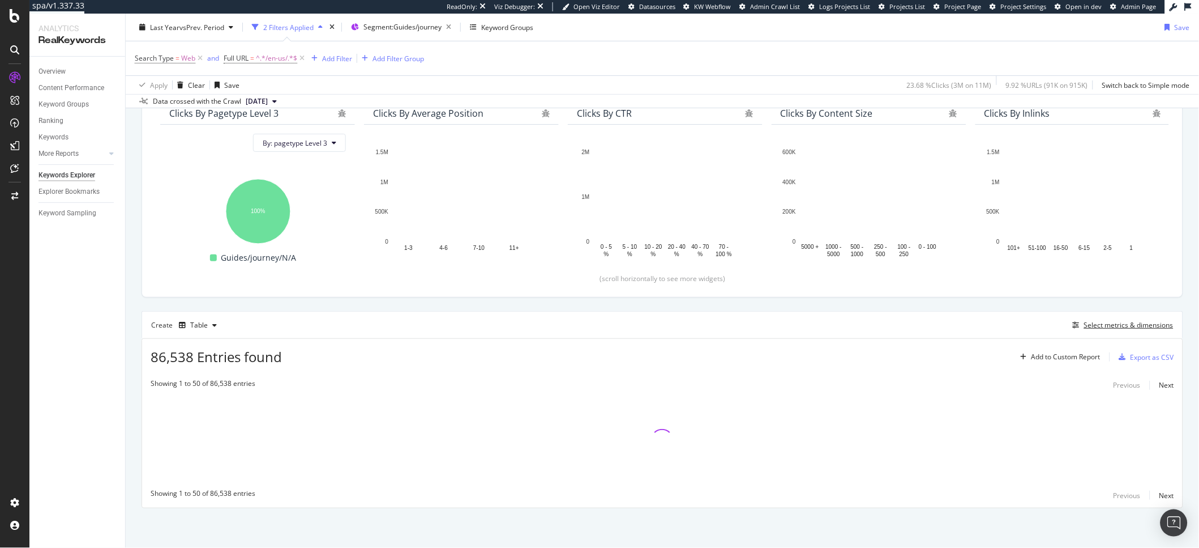
scroll to position [109, 0]
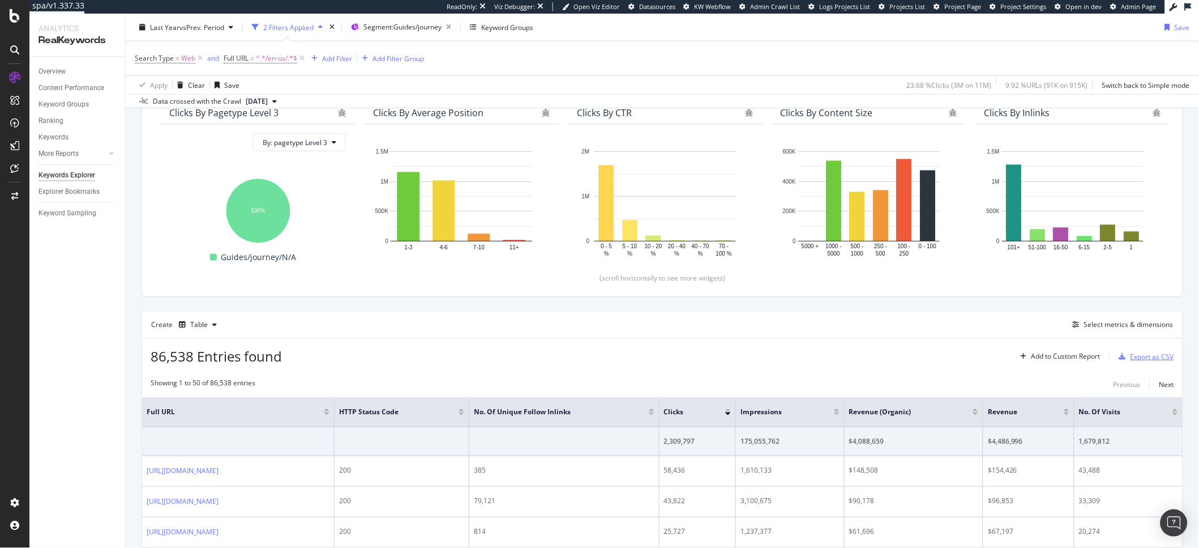
click at [1144, 358] on div "Export as CSV" at bounding box center [1153, 357] width 44 height 10
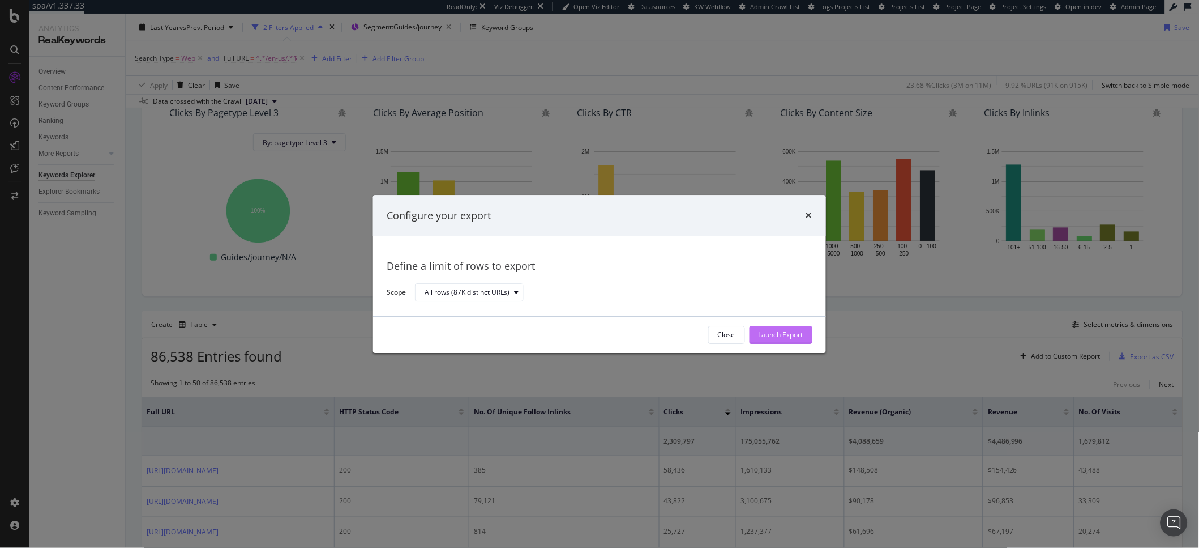
click at [768, 331] on div "Launch Export" at bounding box center [781, 335] width 45 height 10
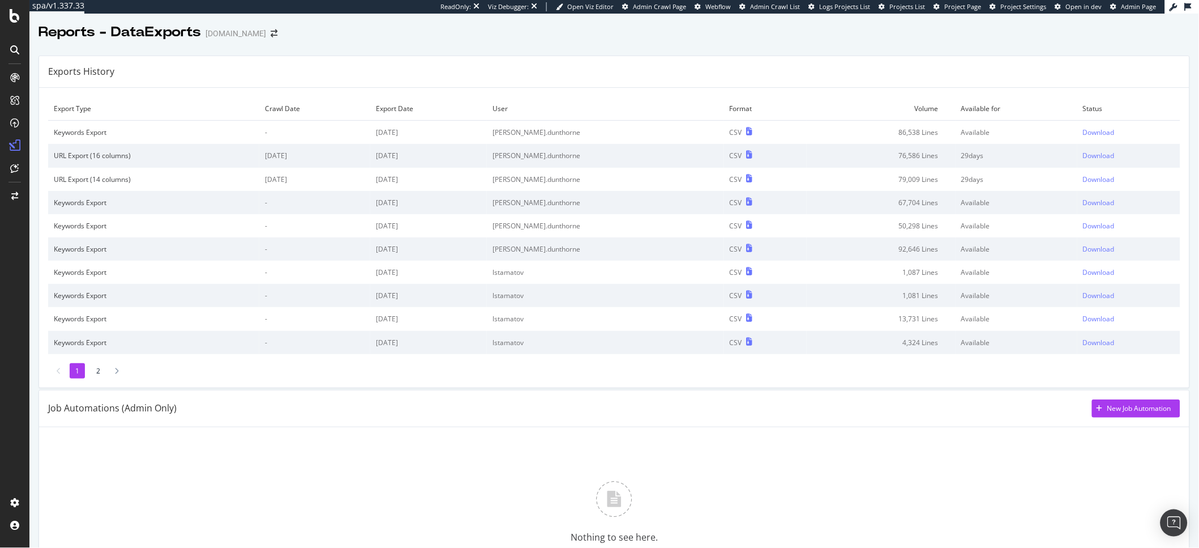
click at [1078, 138] on td "Download" at bounding box center [1129, 133] width 103 height 24
click at [1079, 135] on div "Download" at bounding box center [1099, 132] width 32 height 10
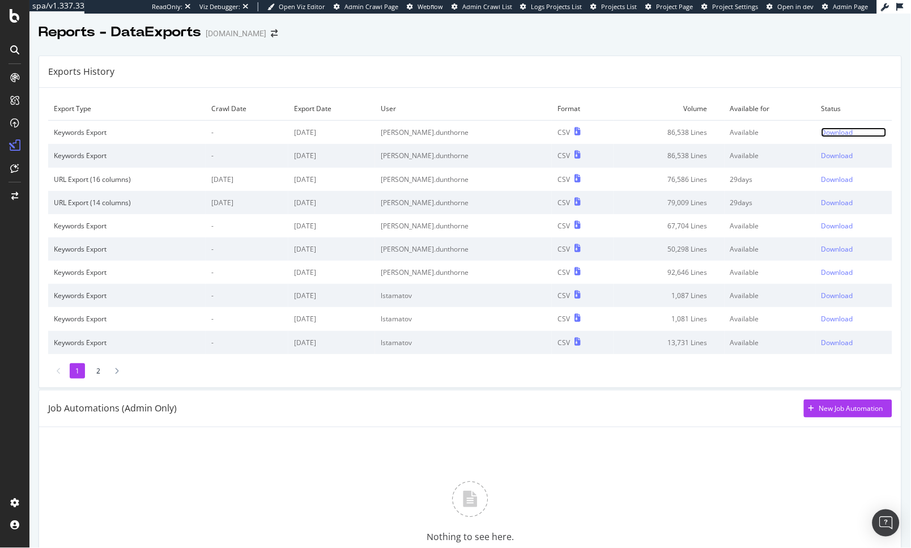
click at [821, 130] on div "Download" at bounding box center [837, 132] width 32 height 10
